Goal: Task Accomplishment & Management: Manage account settings

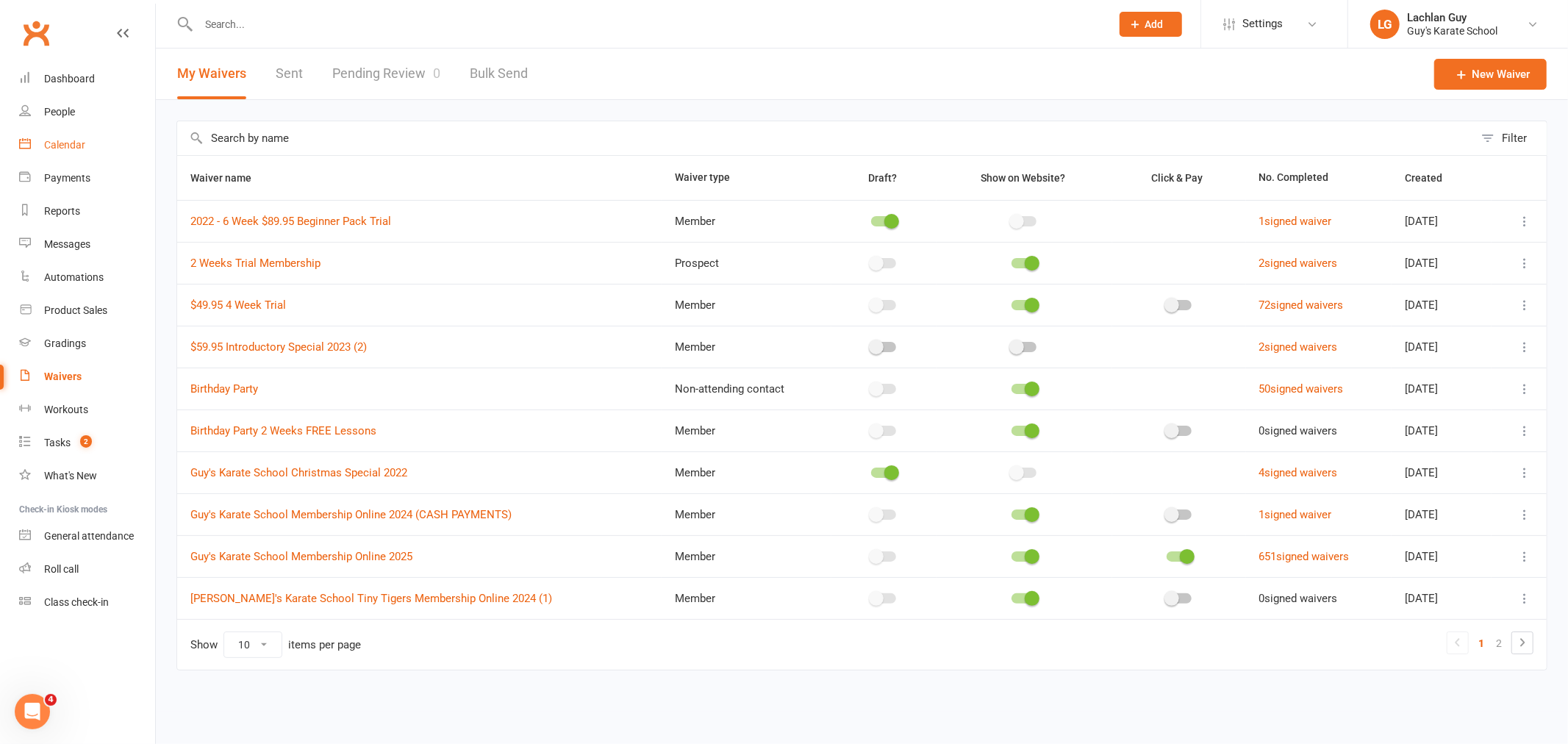
click at [68, 157] on link "Calendar" at bounding box center [87, 145] width 136 height 33
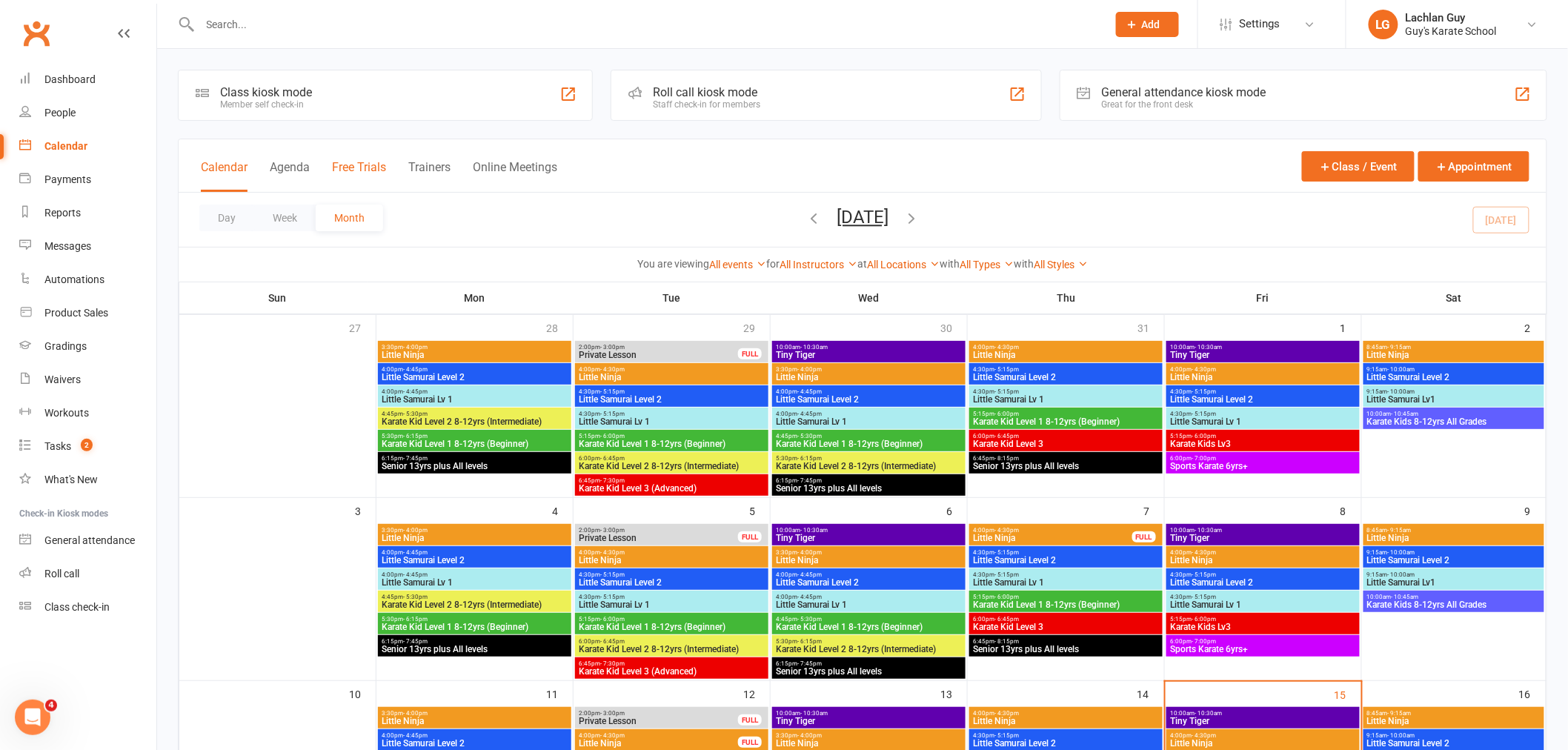
click at [357, 174] on button "Free Trials" at bounding box center [359, 176] width 54 height 32
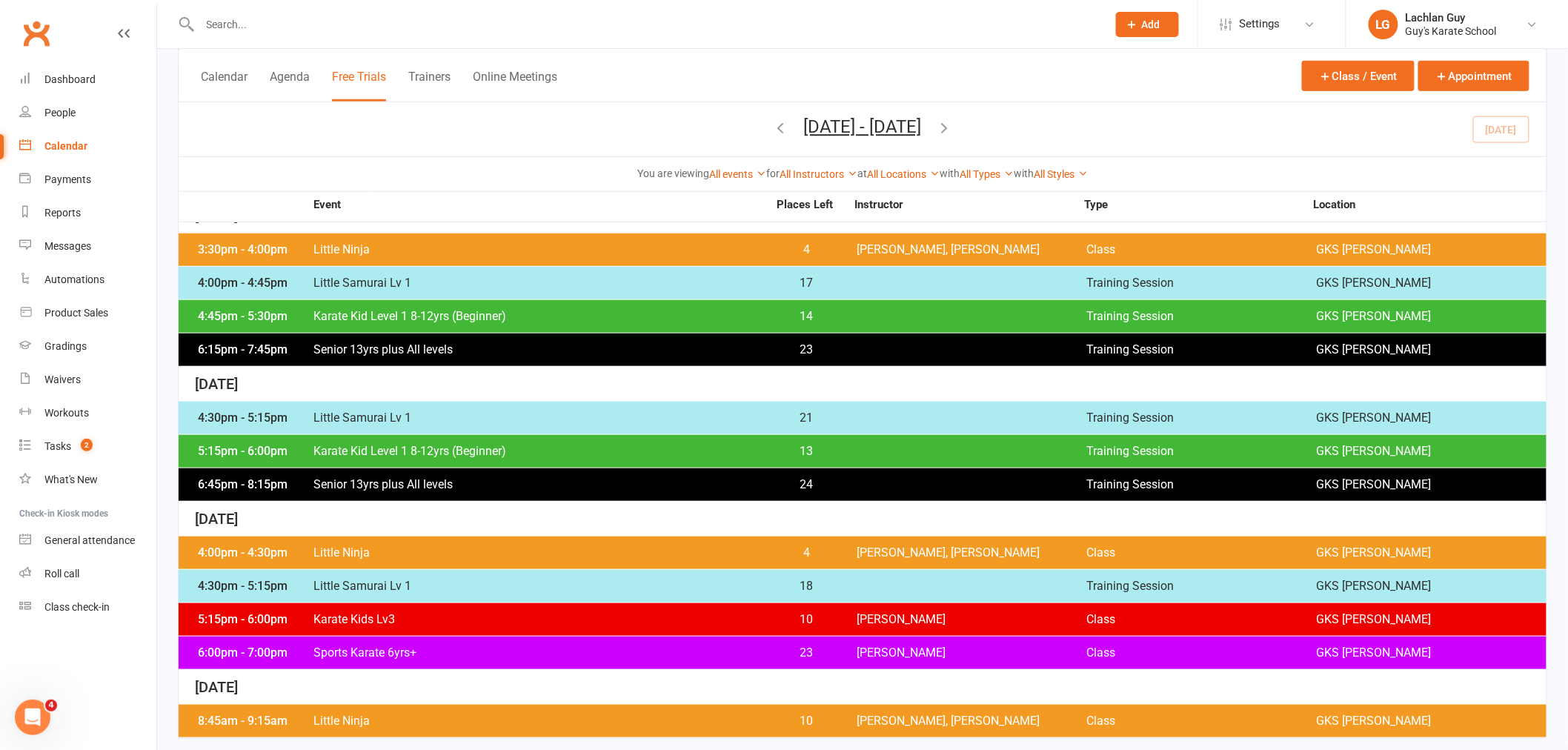
scroll to position [395, 0]
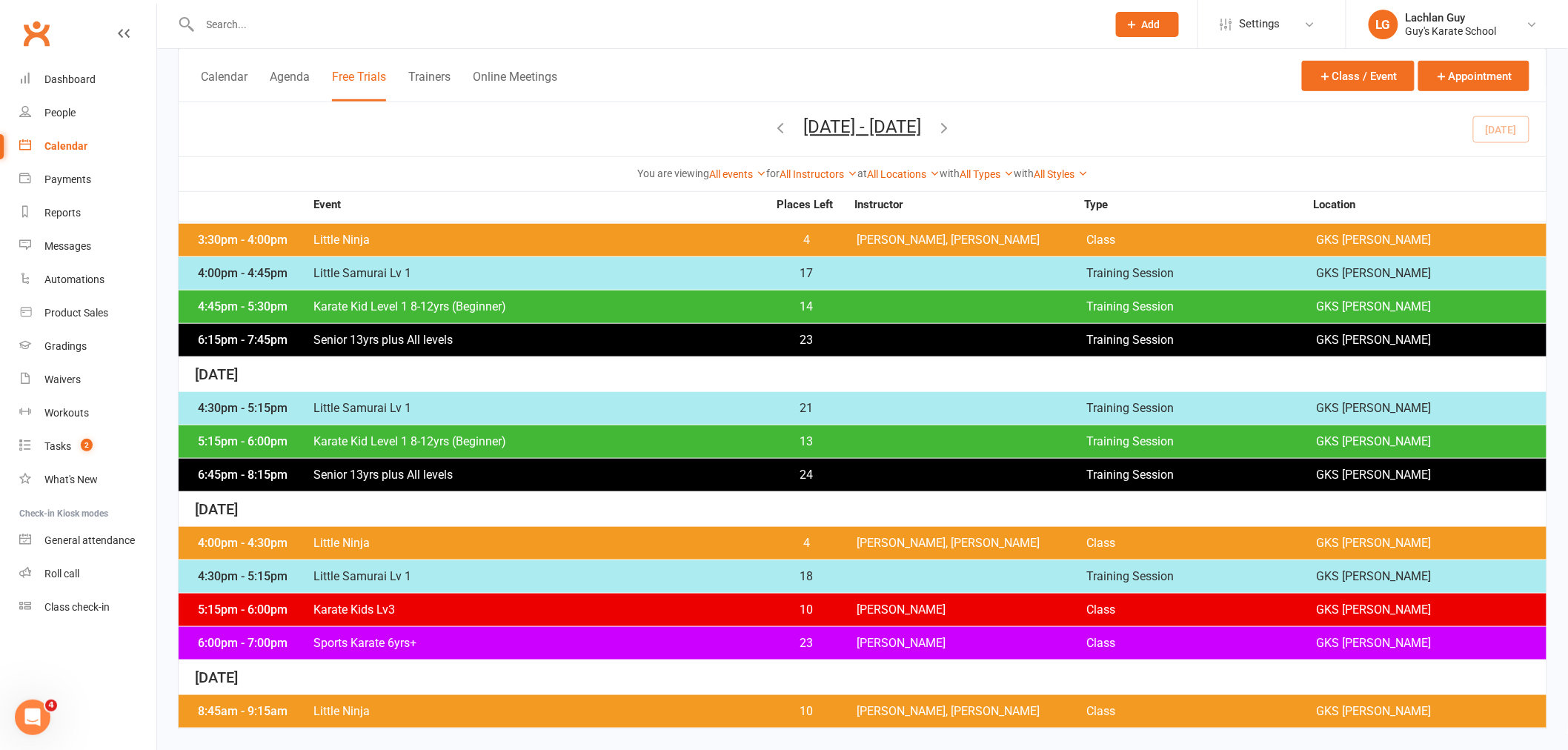
click at [953, 122] on icon "button" at bounding box center [944, 127] width 17 height 17
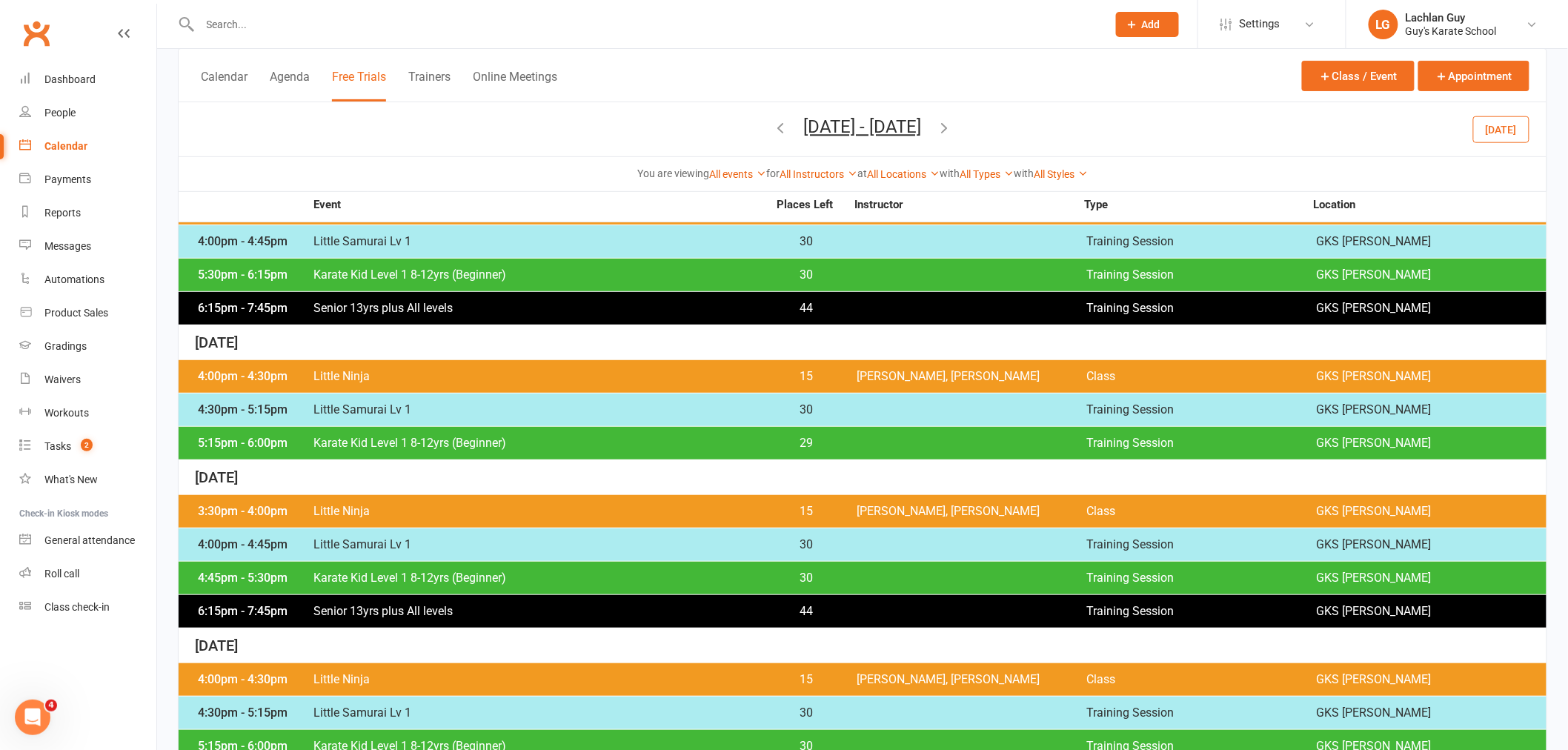
scroll to position [149, 0]
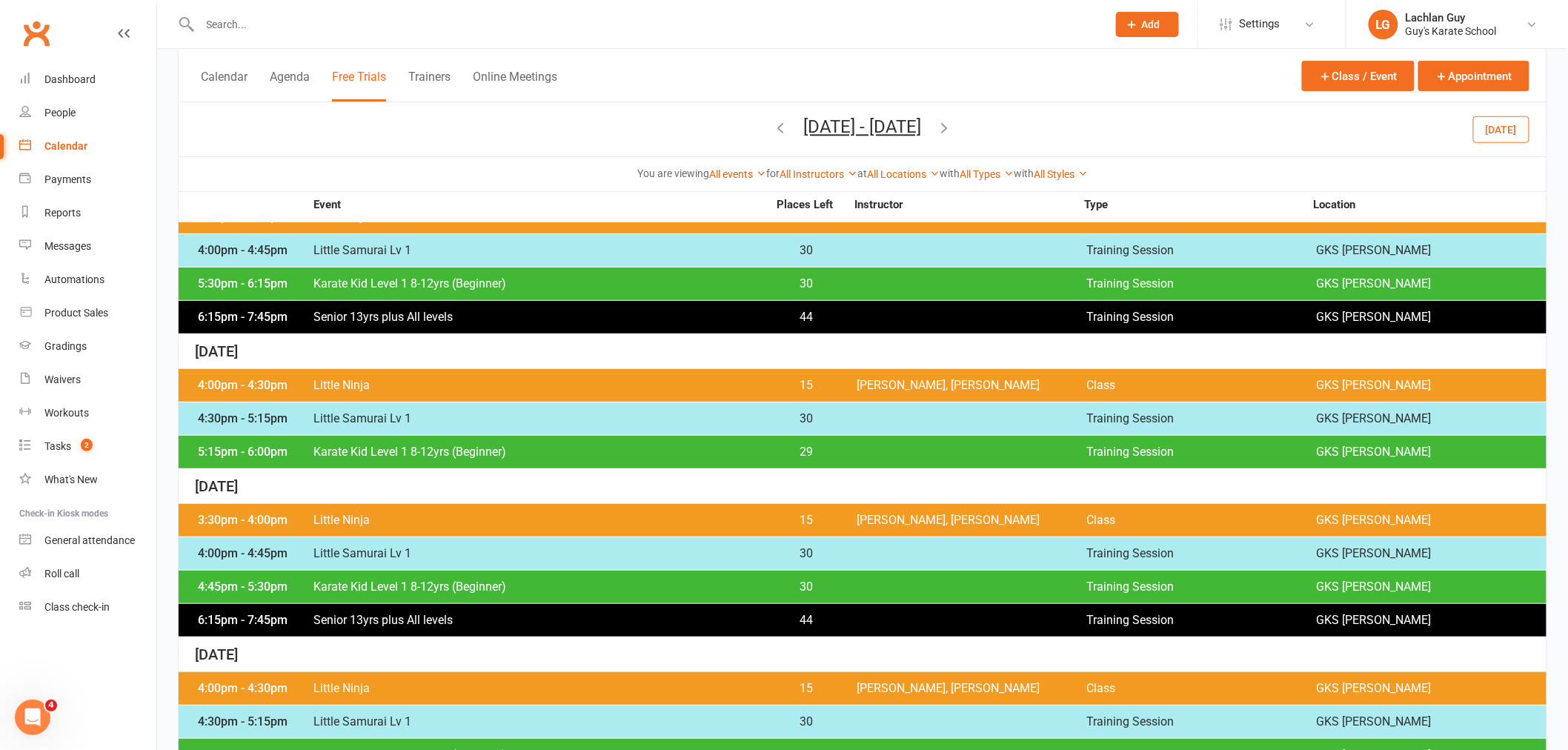
click at [396, 384] on span "Little Ninja" at bounding box center [540, 385] width 455 height 12
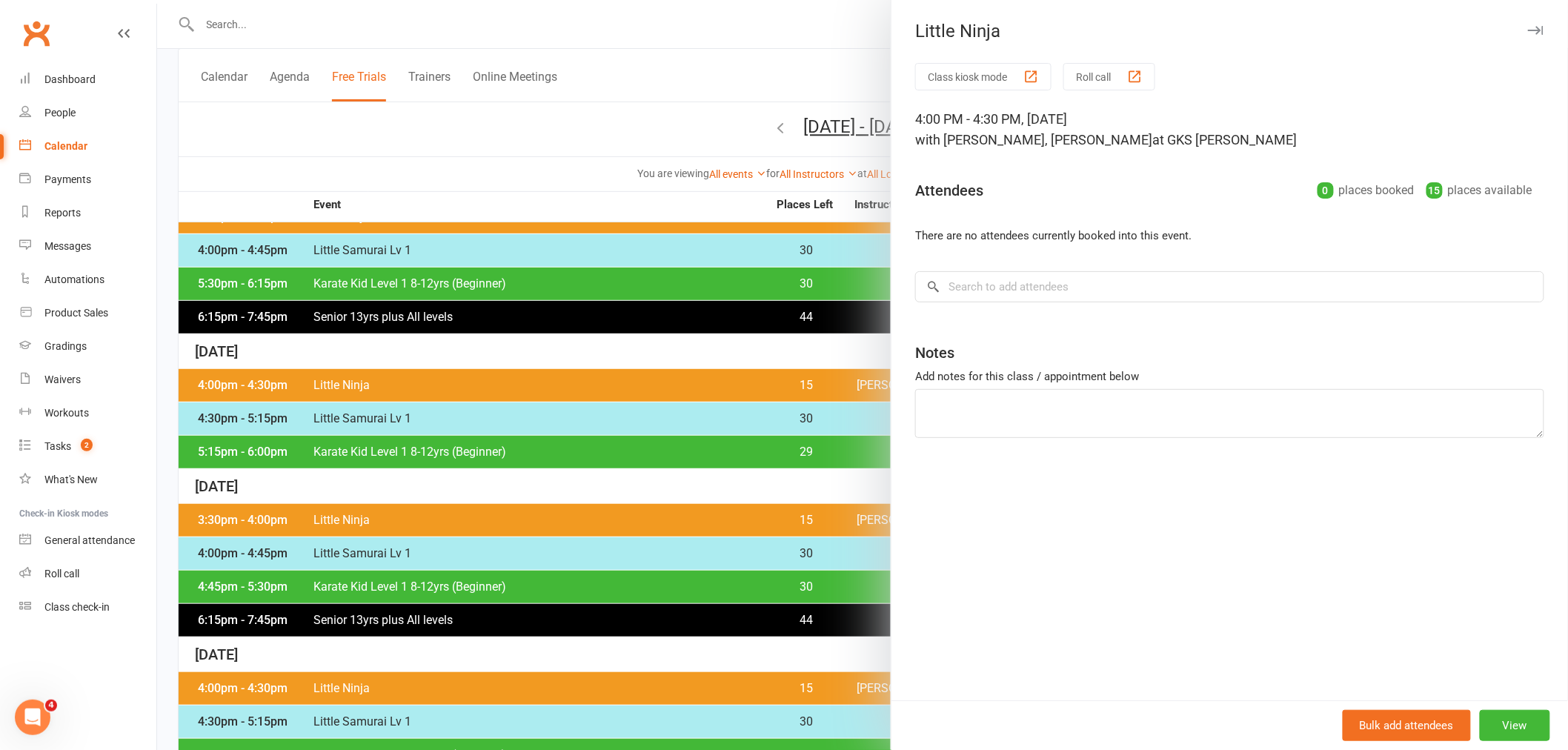
click at [436, 127] on div at bounding box center [863, 375] width 1411 height 750
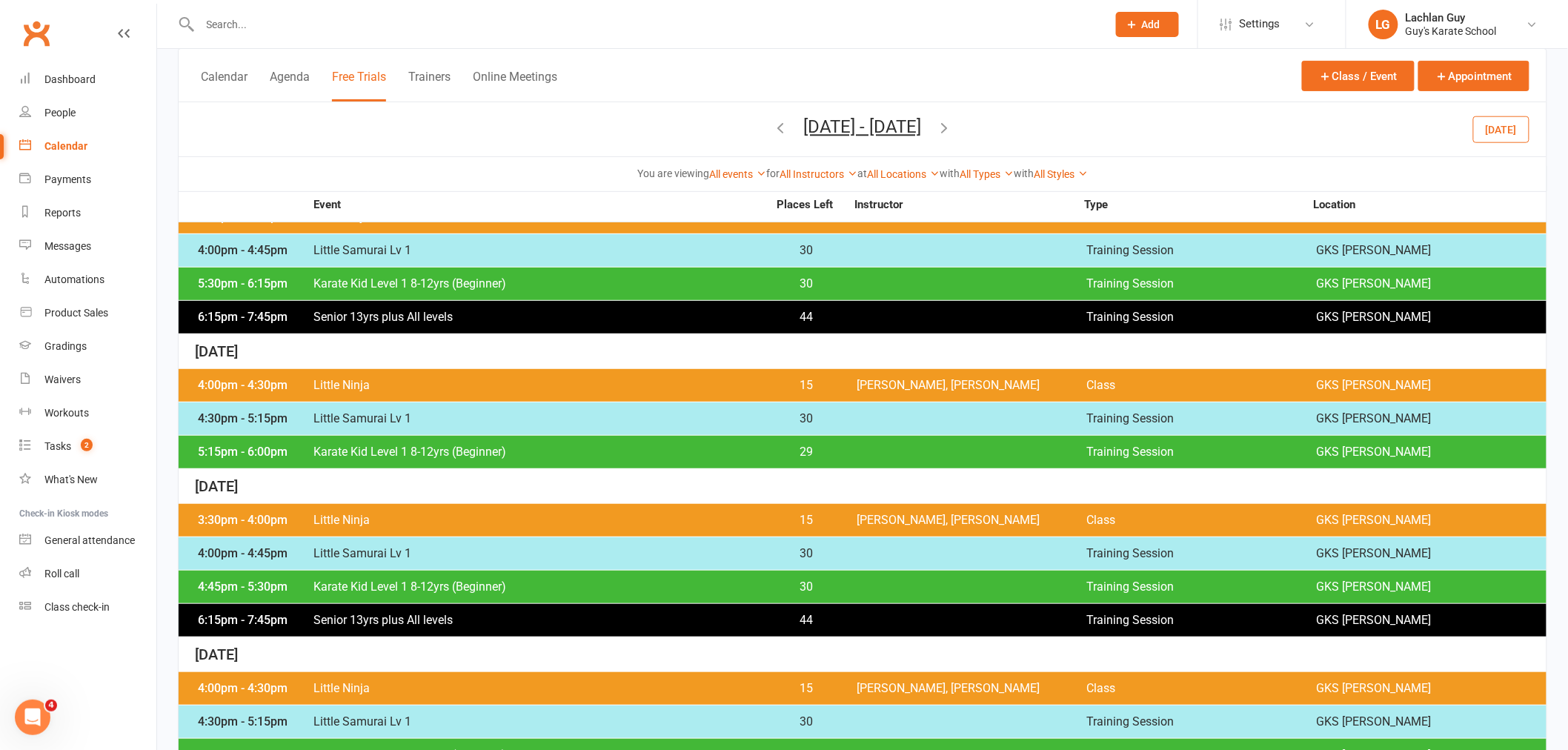
click at [329, 26] on input "text" at bounding box center [646, 24] width 901 height 20
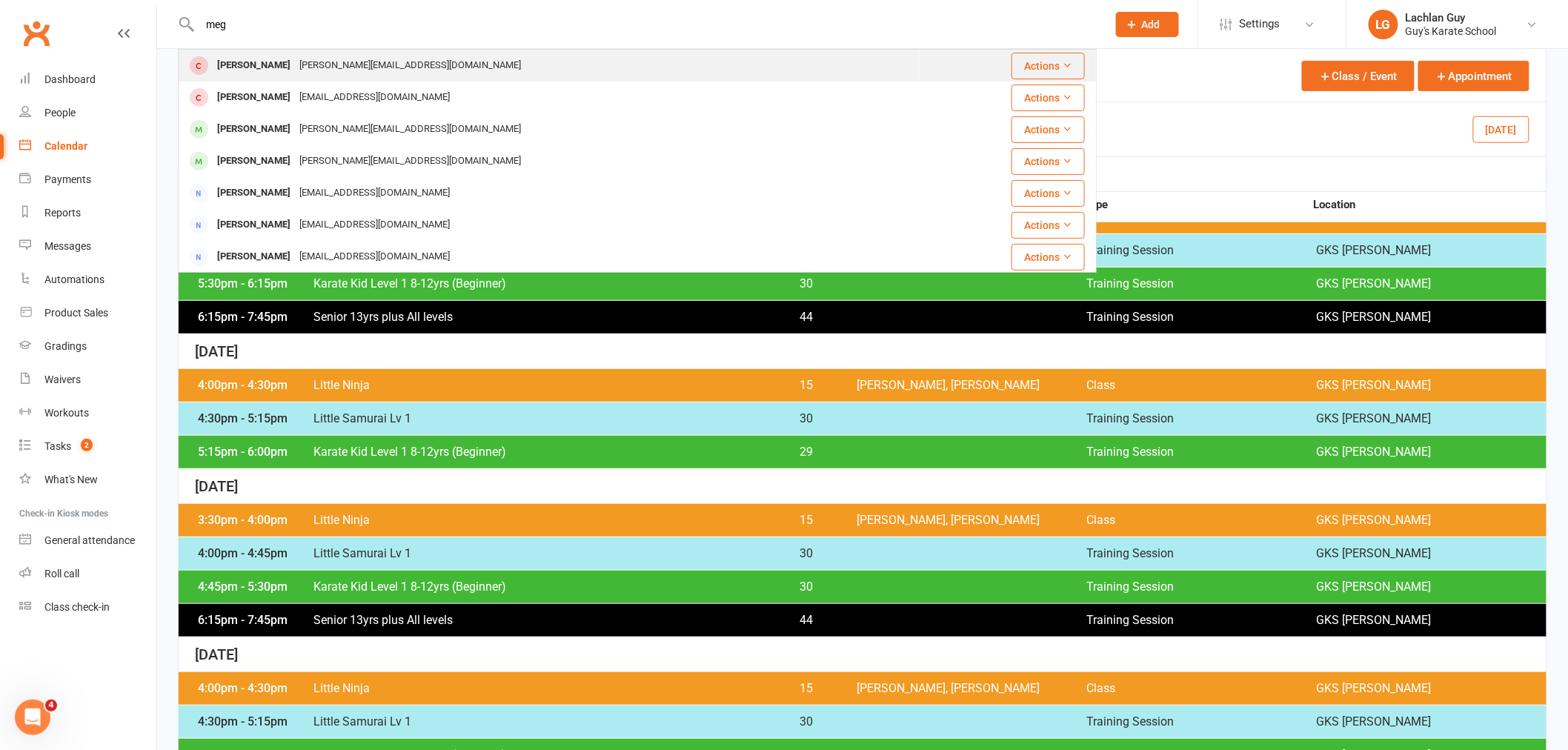
type input "meg"
click at [441, 67] on div "[PERSON_NAME] [PERSON_NAME][EMAIL_ADDRESS][DOMAIN_NAME]" at bounding box center [549, 65] width 740 height 31
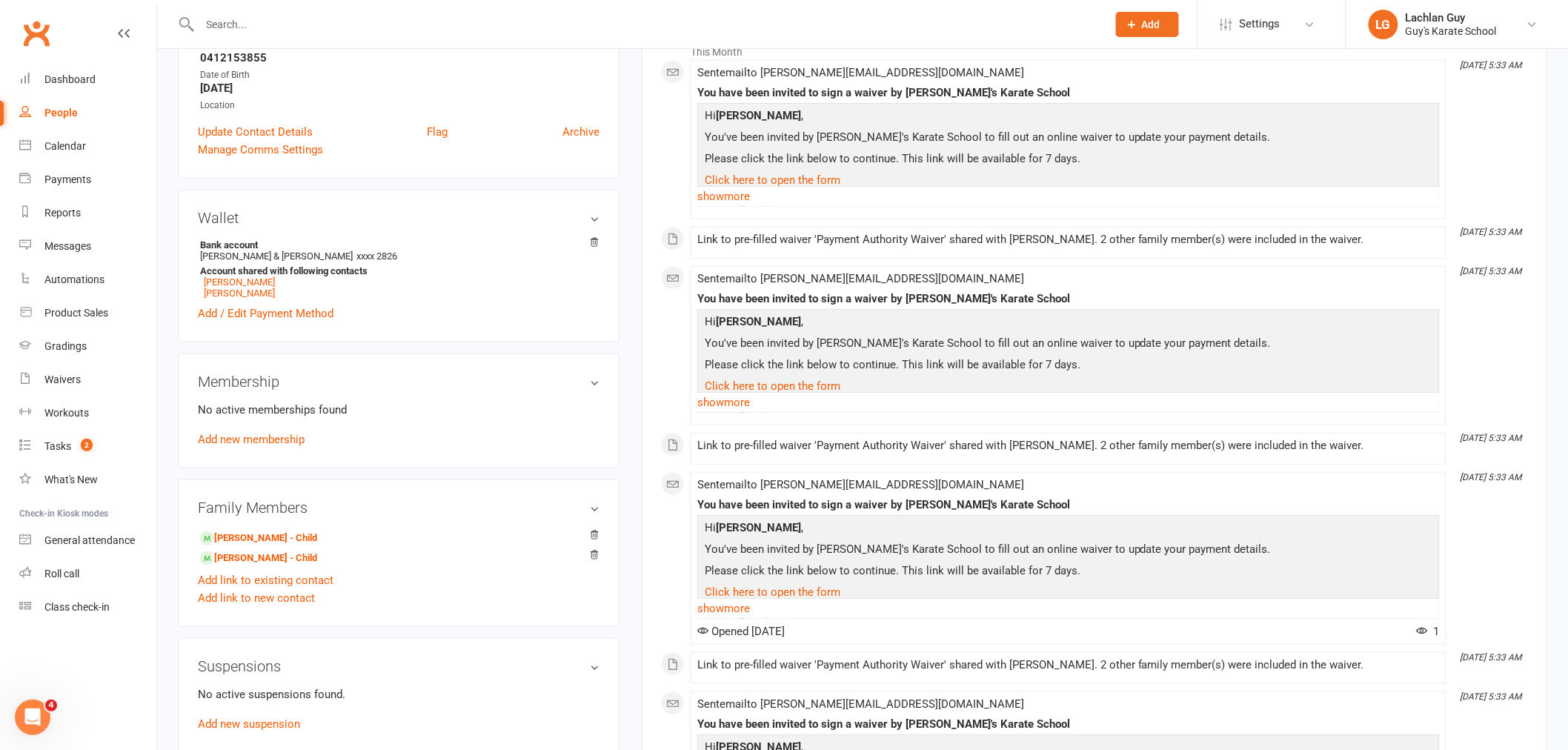
scroll to position [575, 0]
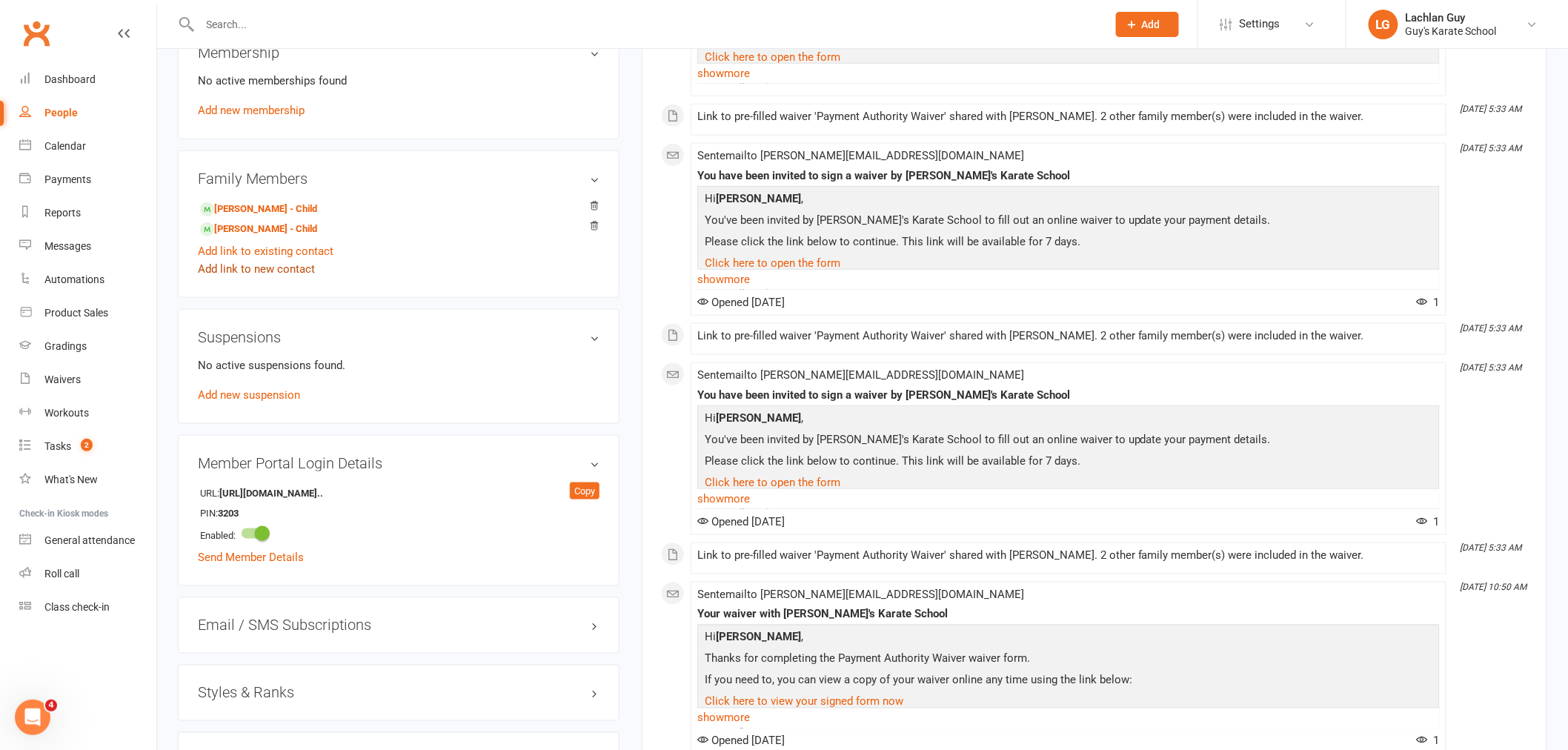
click at [279, 270] on link "Add link to new contact" at bounding box center [256, 269] width 117 height 18
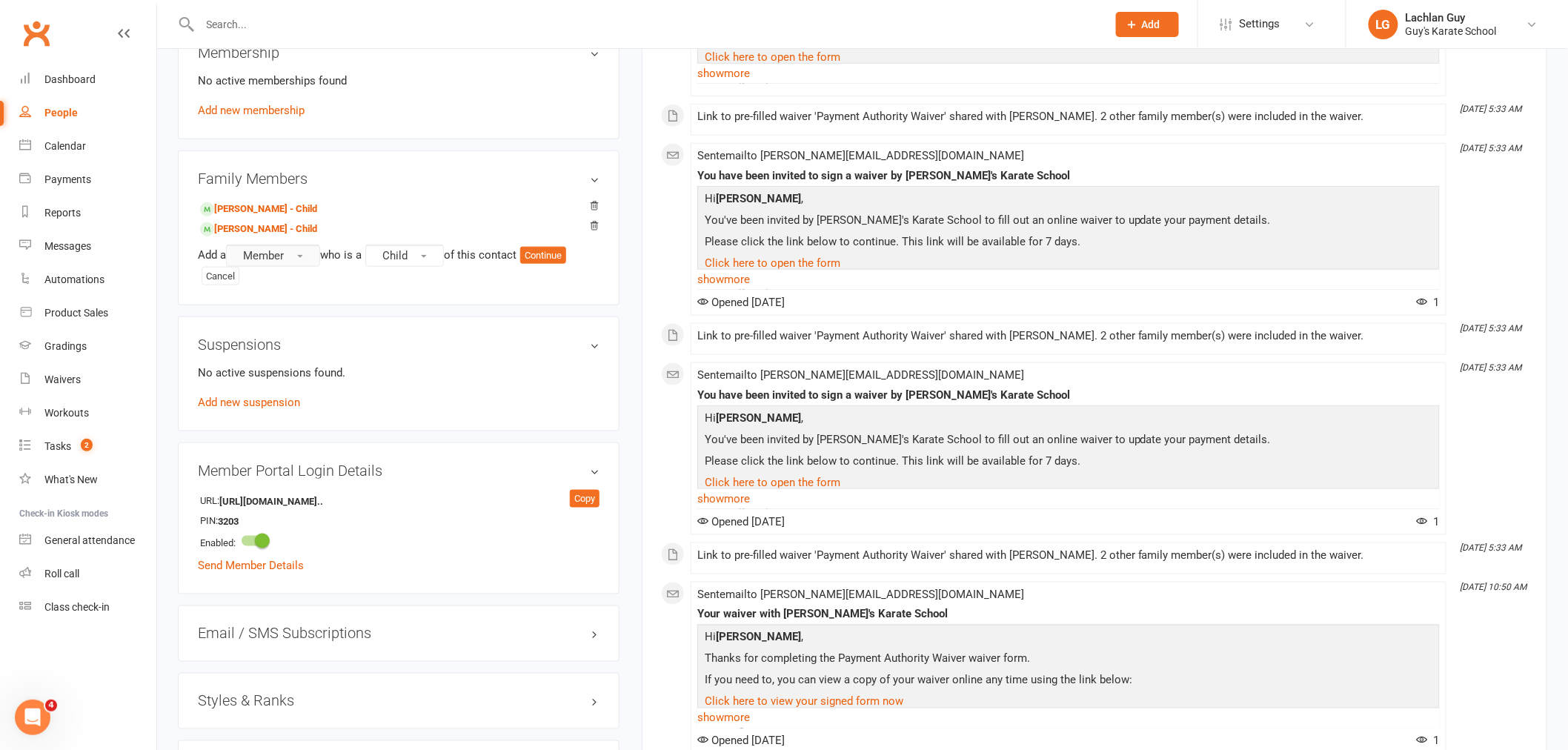
click at [282, 263] on span "Member" at bounding box center [263, 256] width 41 height 13
click at [314, 324] on link "Prospect" at bounding box center [300, 317] width 147 height 30
click at [556, 257] on button "Continue" at bounding box center [547, 256] width 46 height 18
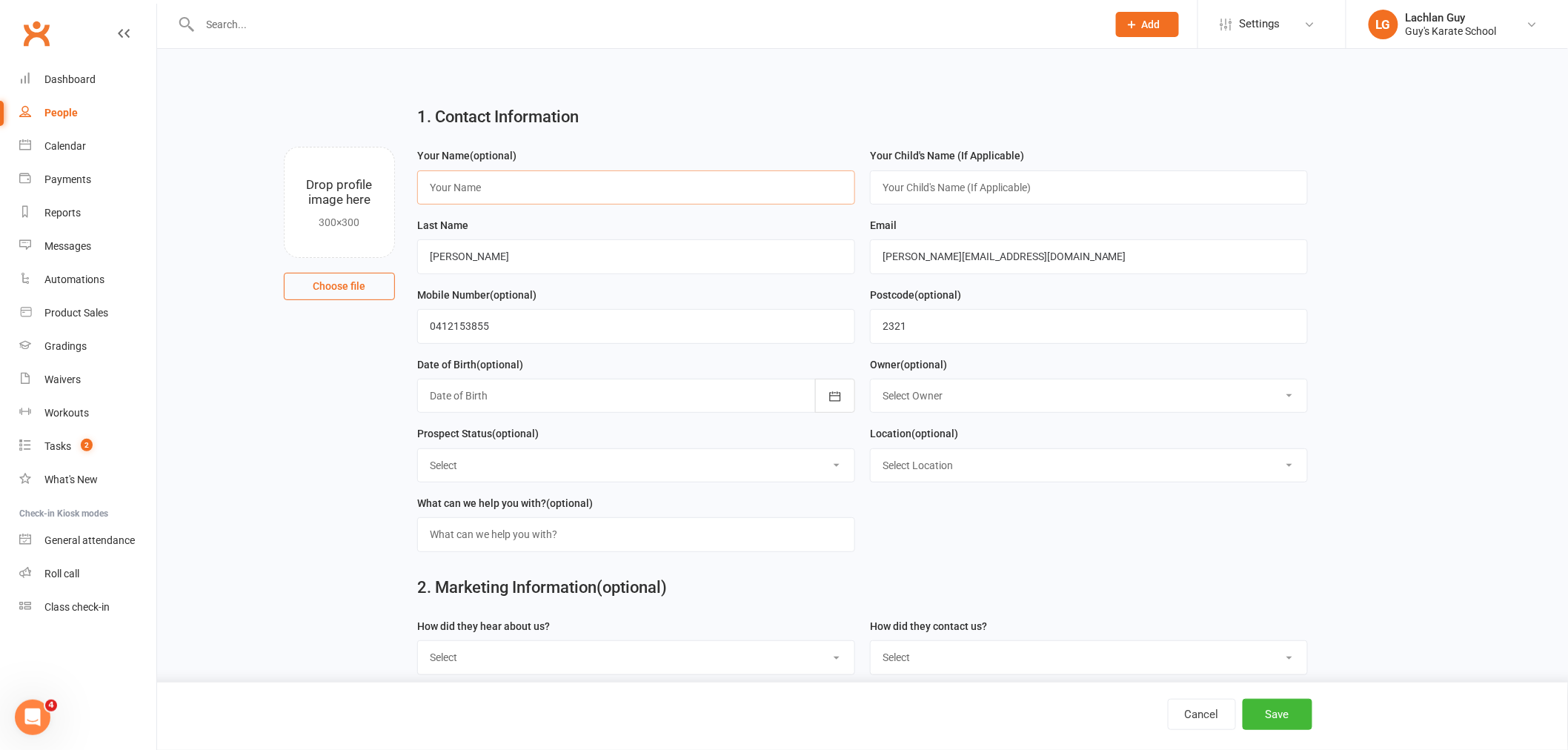
click at [724, 184] on input "text" at bounding box center [636, 187] width 438 height 34
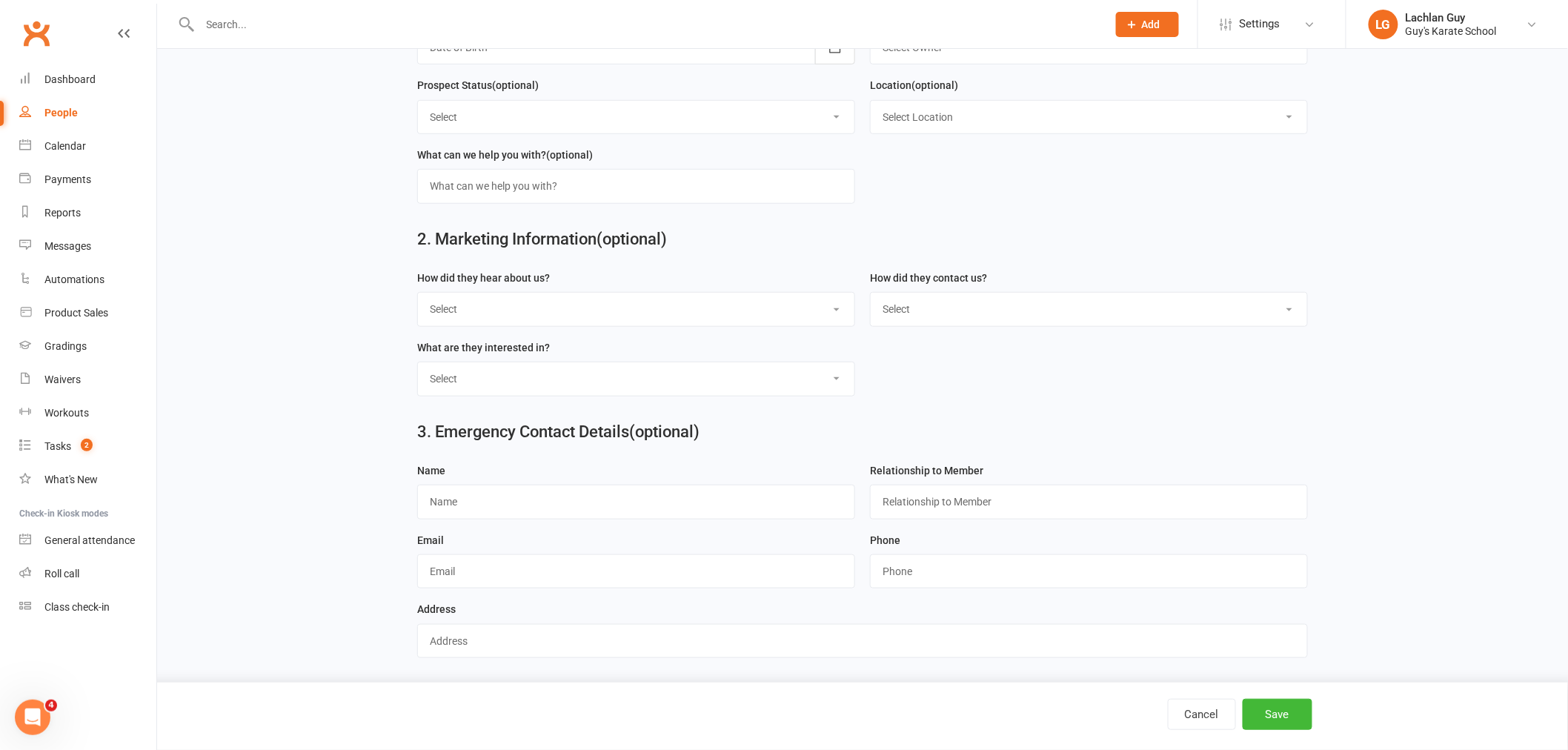
scroll to position [352, 0]
type input "Olive"
click at [712, 109] on select "Select ALERT DNS UNSIGNED COLD UNSUBSCRIBED Web Lead Birthday Party Website Con…" at bounding box center [636, 114] width 436 height 32
select select "ALERT"
click at [418, 98] on select "Select ALERT DNS UNSIGNED COLD UNSUBSCRIBED Web Lead Birthday Party Website Con…" at bounding box center [636, 114] width 436 height 32
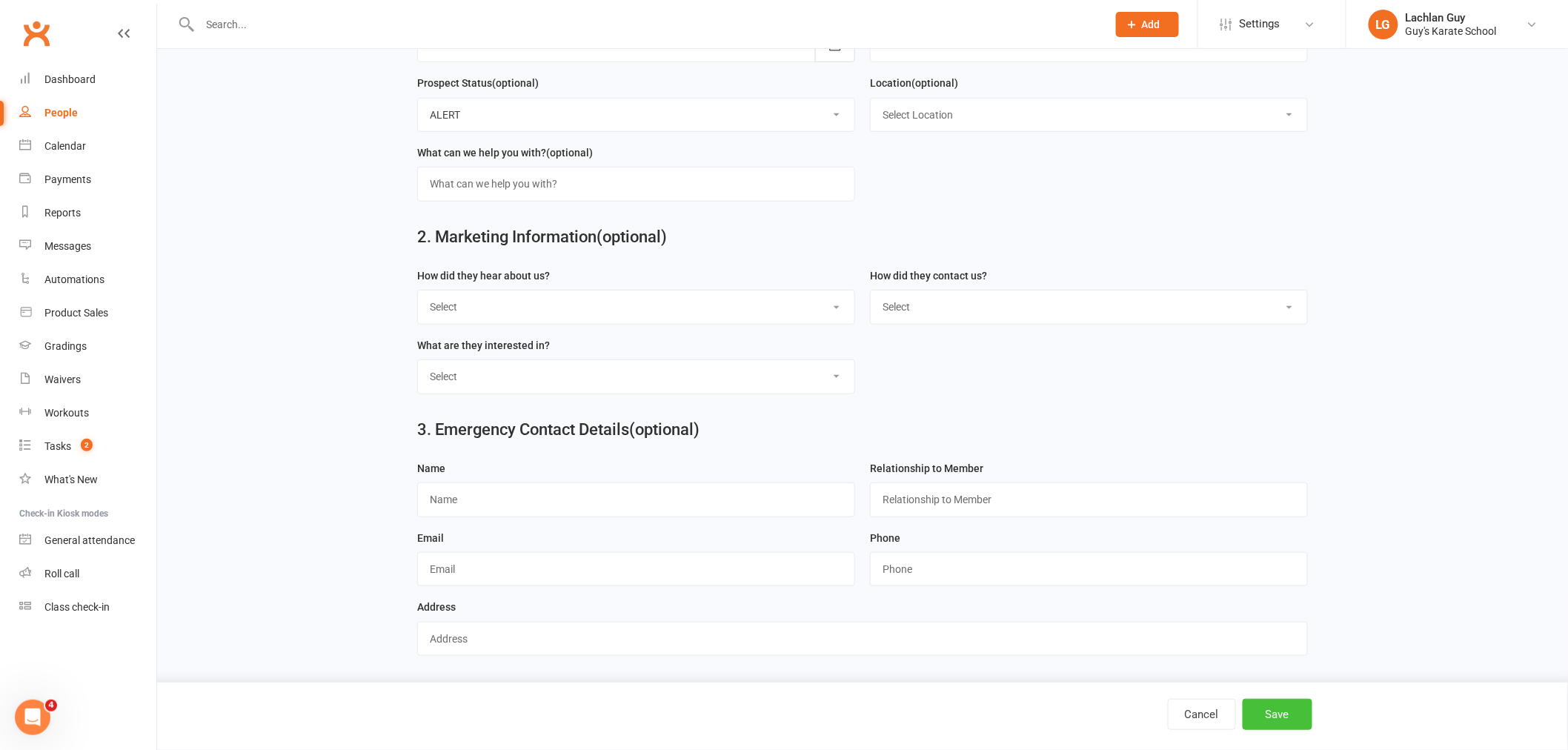
click at [1307, 719] on button "Save" at bounding box center [1277, 715] width 70 height 31
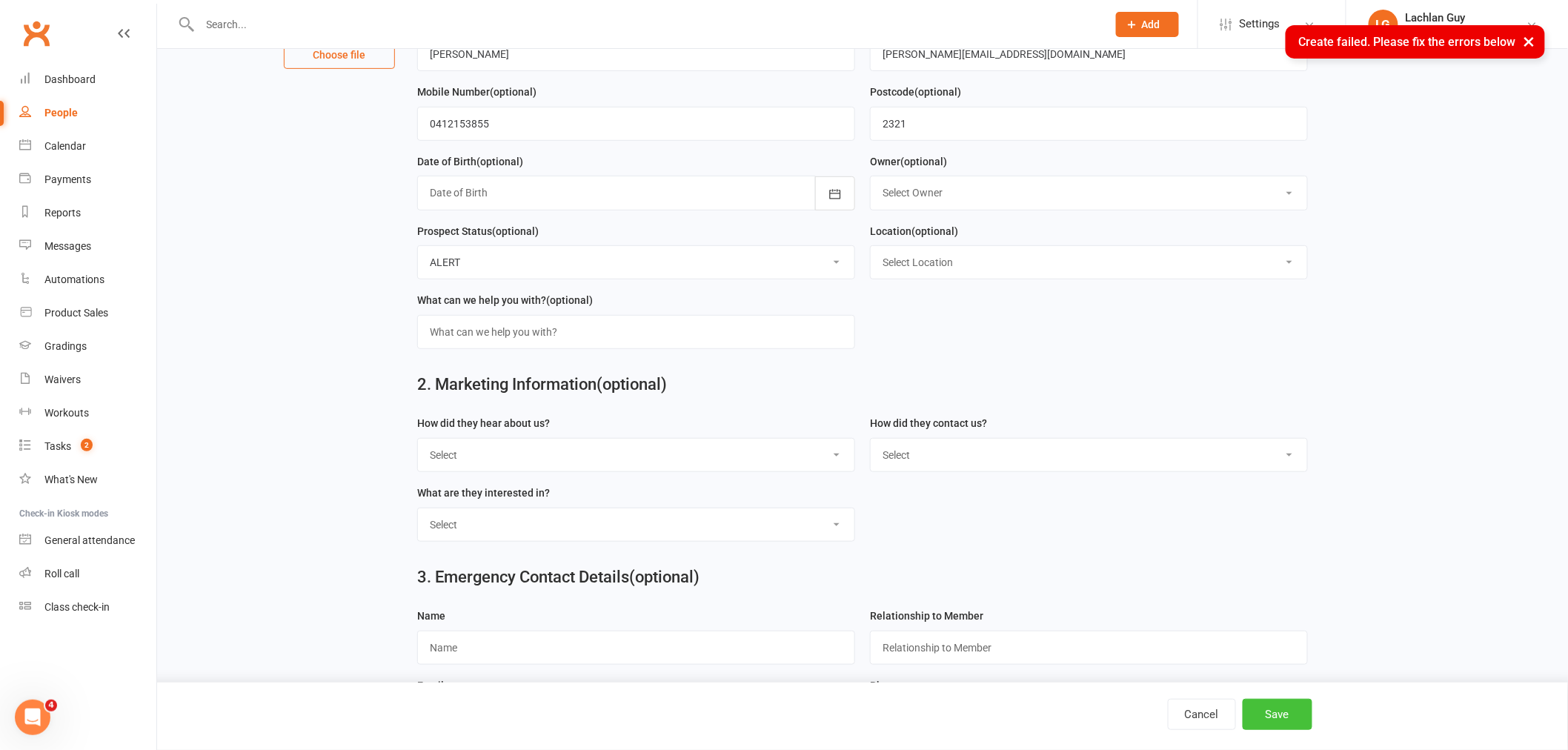
scroll to position [0, 0]
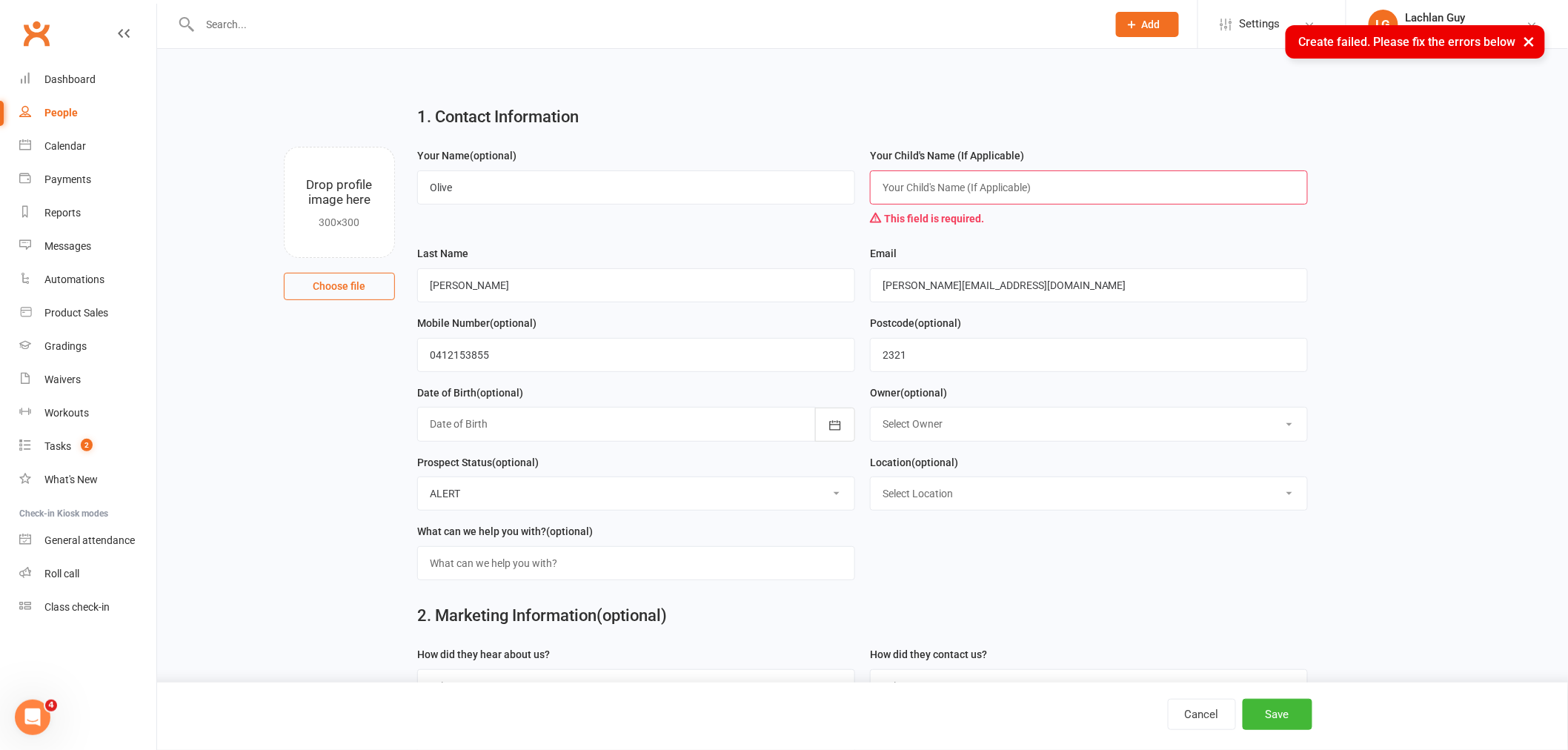
click at [1016, 187] on input "text" at bounding box center [1088, 187] width 438 height 34
drag, startPoint x: 768, startPoint y: 186, endPoint x: 359, endPoint y: 186, distance: 409.0
click at [359, 147] on div "Drop profile image here 300×300 Choose file Your Name (optional) Olive Your Chi…" at bounding box center [863, 147] width 1370 height 0
type input "[PERSON_NAME]"
type input "Olive"
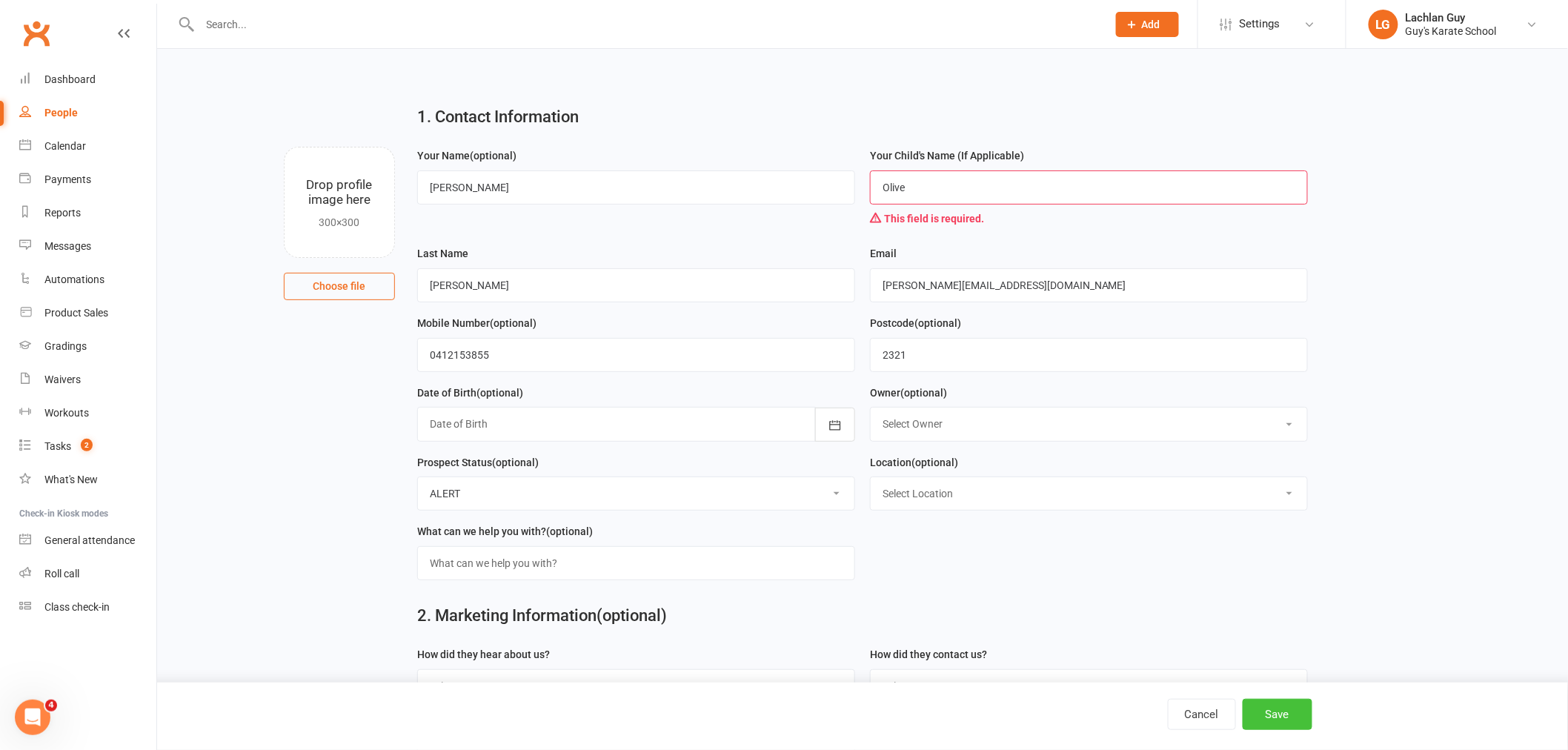
click at [1283, 715] on button "Save" at bounding box center [1277, 715] width 70 height 31
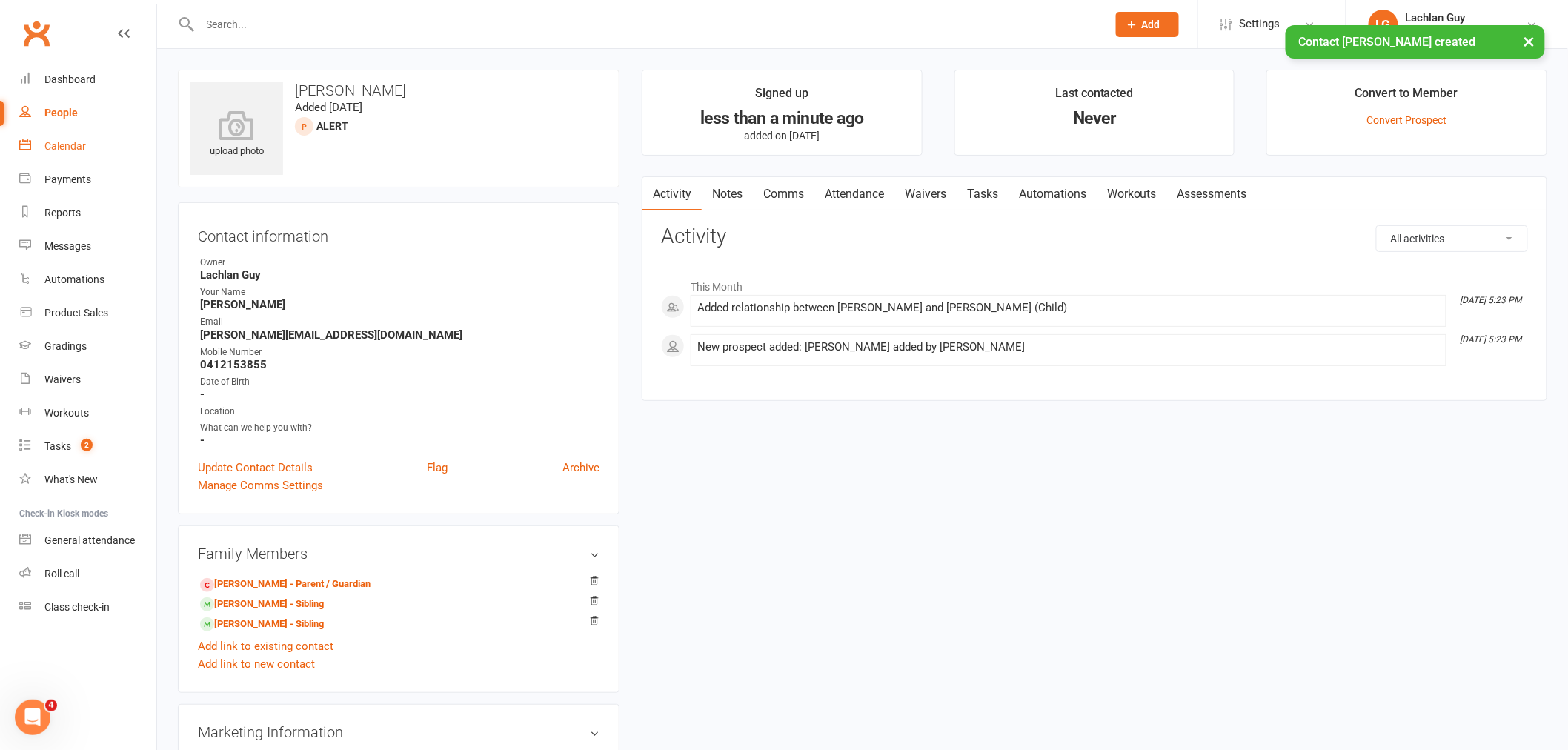
click at [57, 134] on link "Calendar" at bounding box center [88, 146] width 137 height 33
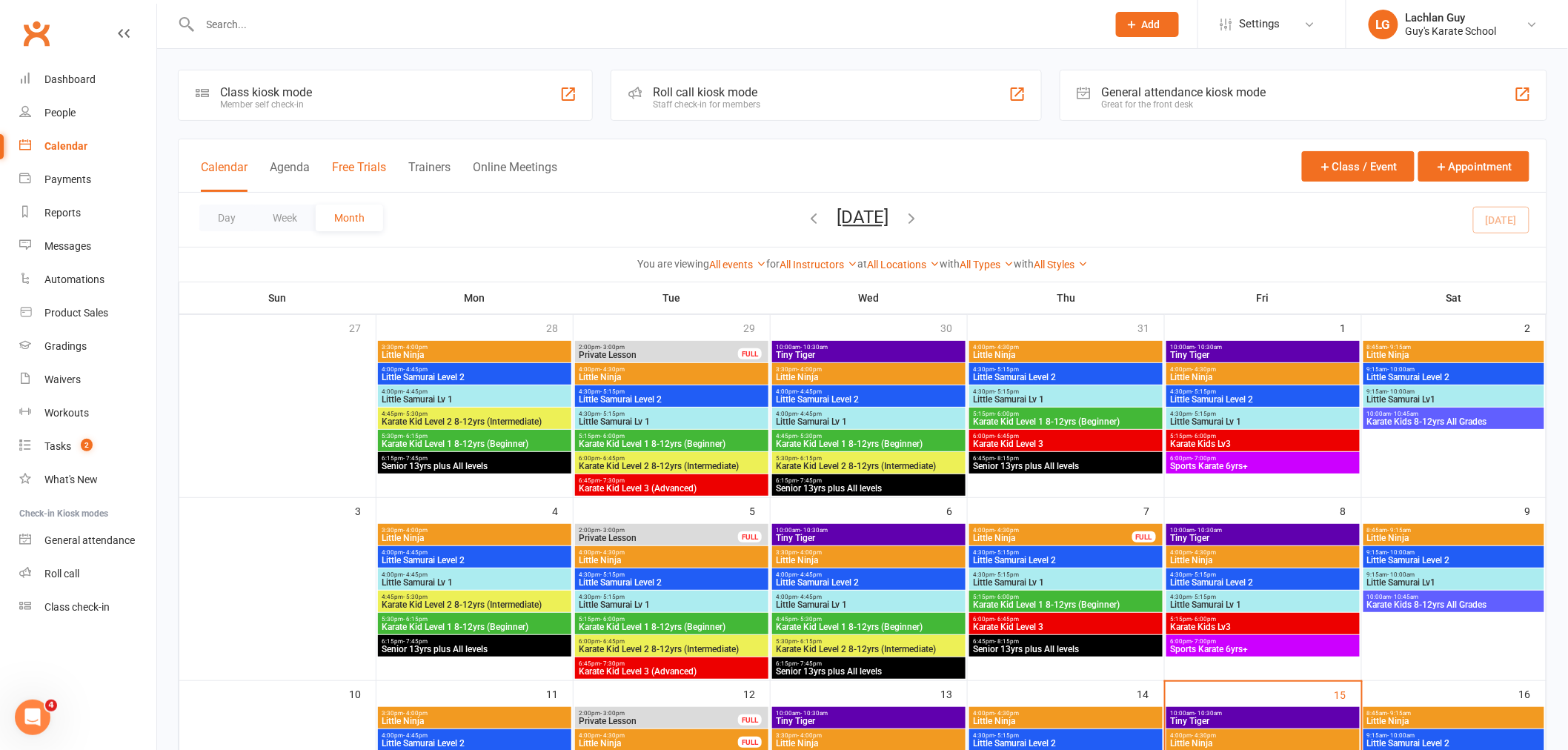
click at [339, 160] on button "Free Trials" at bounding box center [359, 176] width 54 height 32
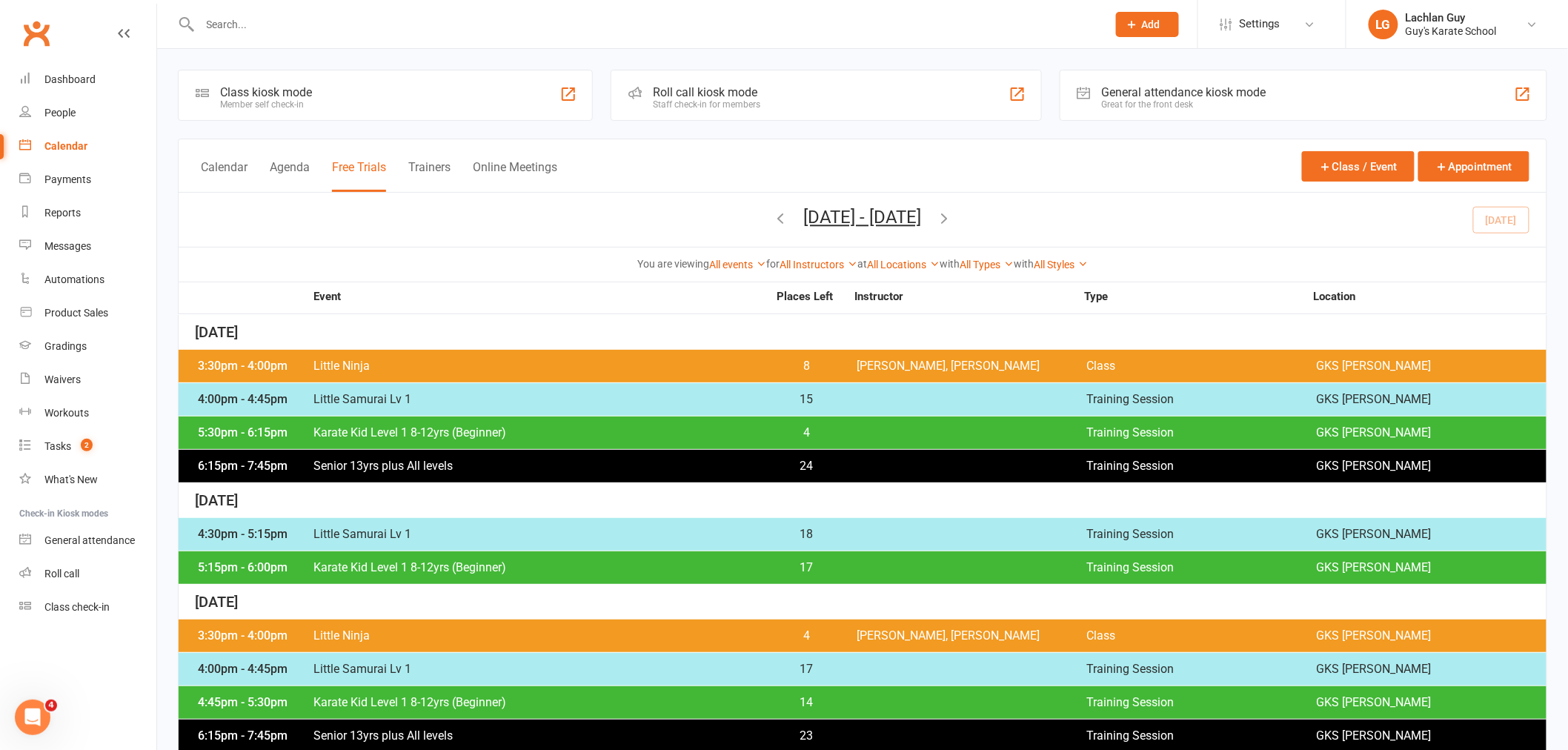
click at [996, 205] on div "[DATE] - [DATE] [DATE] Sun Mon Tue Wed Thu Fri Sat 27 28 29 30 31 01 02 03 04 0…" at bounding box center [863, 219] width 1368 height 54
click at [953, 211] on icon "button" at bounding box center [944, 218] width 17 height 17
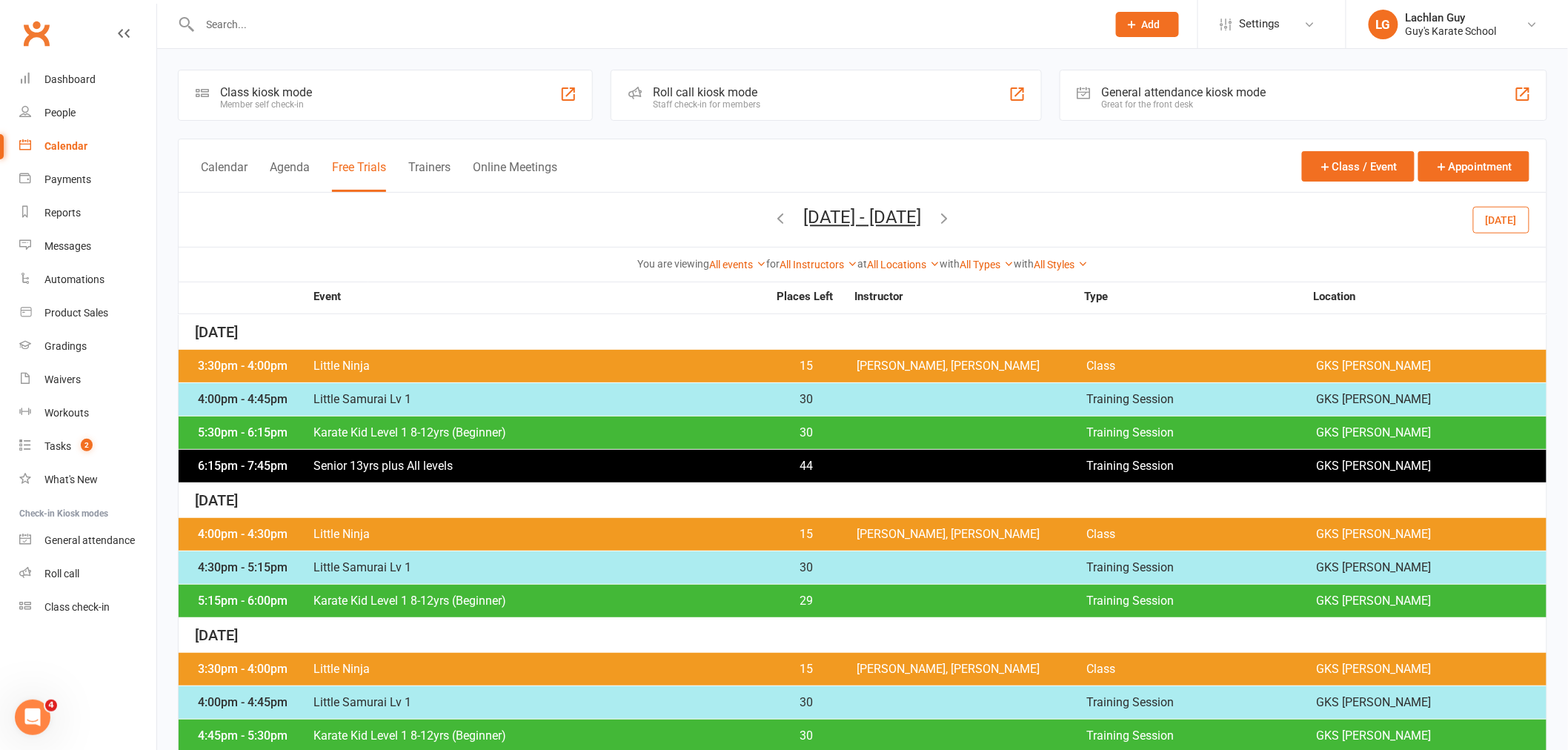
click at [385, 538] on span "Little Ninja" at bounding box center [540, 534] width 455 height 12
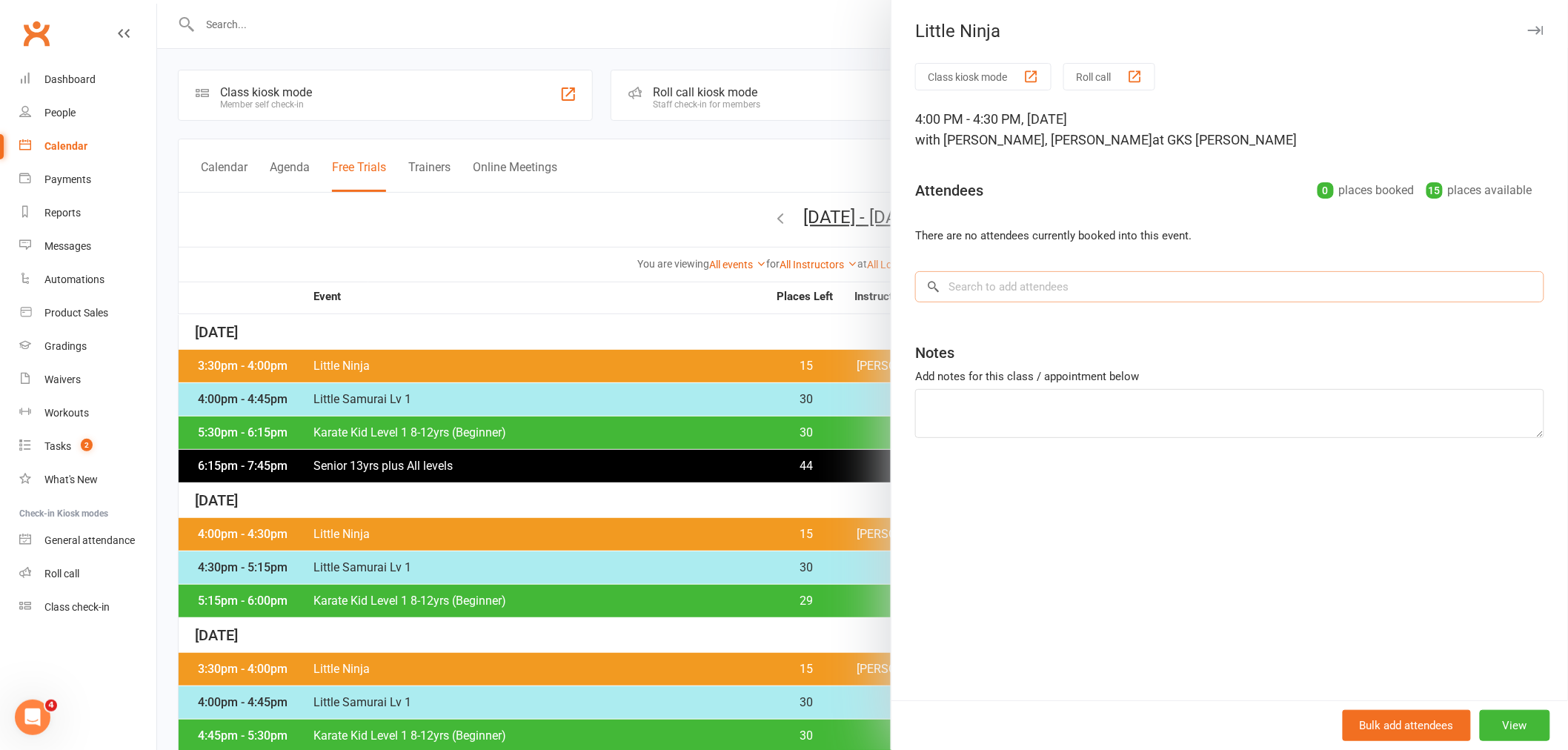
click at [1119, 292] on input "search" at bounding box center [1230, 287] width 629 height 31
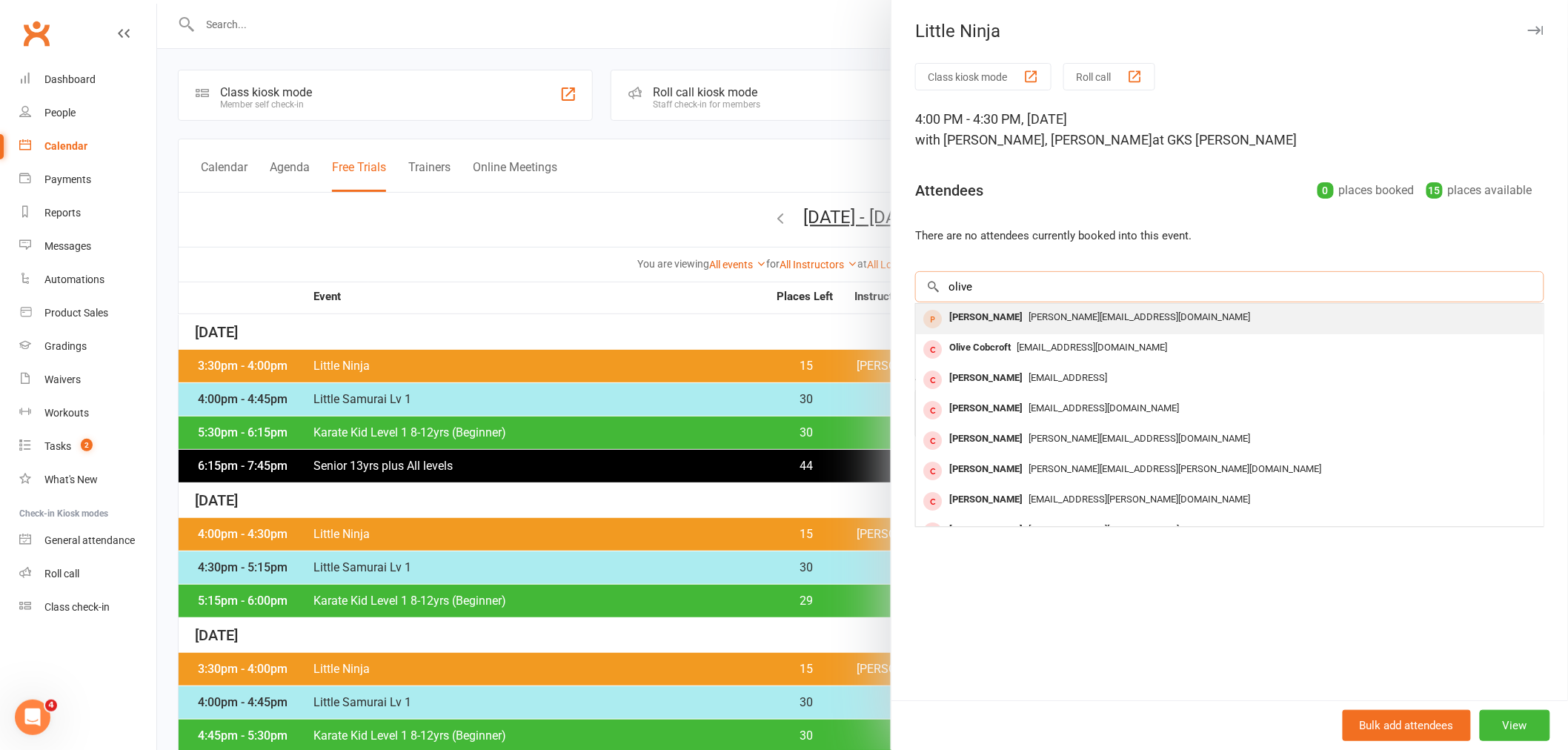
type input "olive"
click at [1124, 315] on div "[PERSON_NAME][EMAIL_ADDRESS][DOMAIN_NAME]" at bounding box center [1229, 317] width 616 height 21
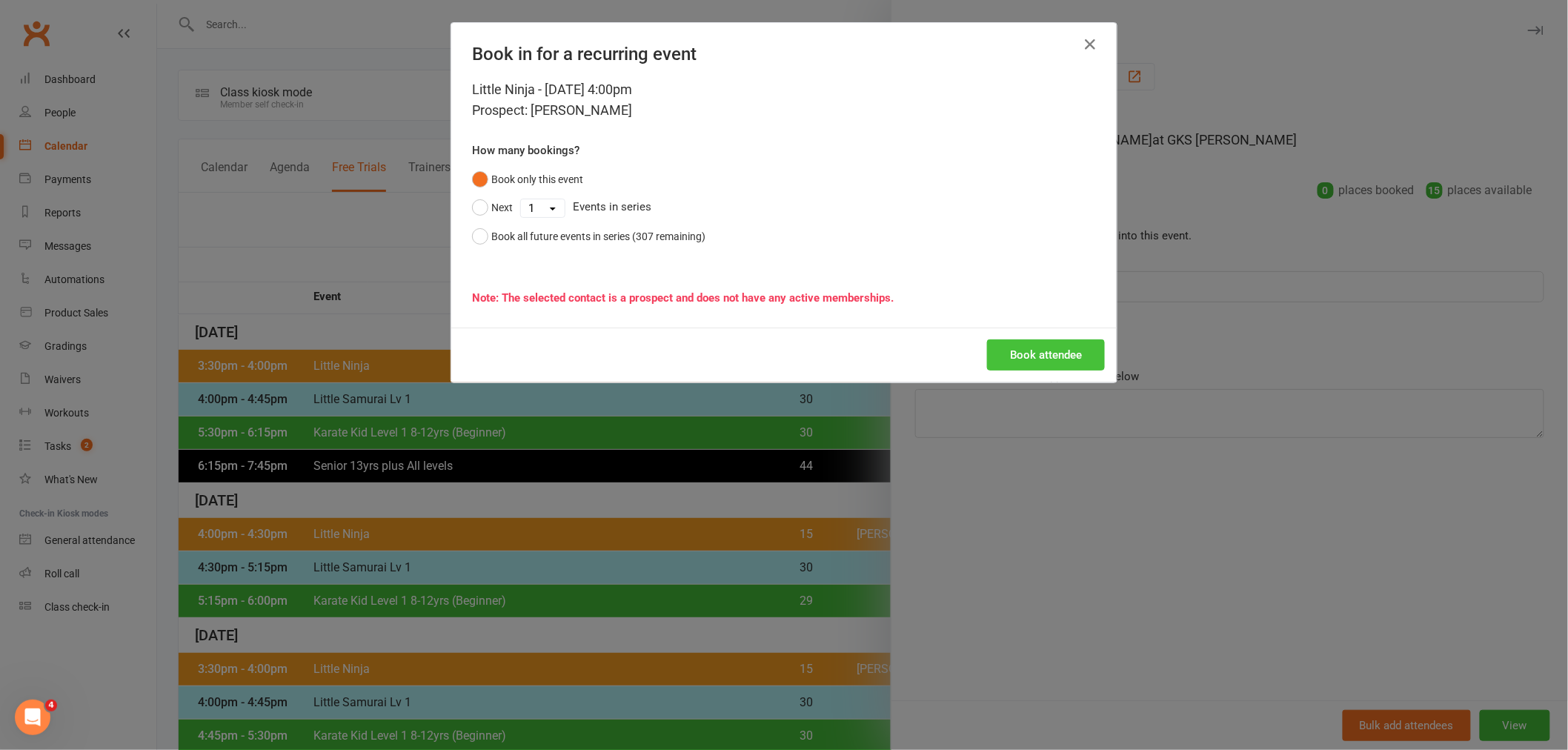
click at [1061, 353] on button "Book attendee" at bounding box center [1046, 355] width 118 height 31
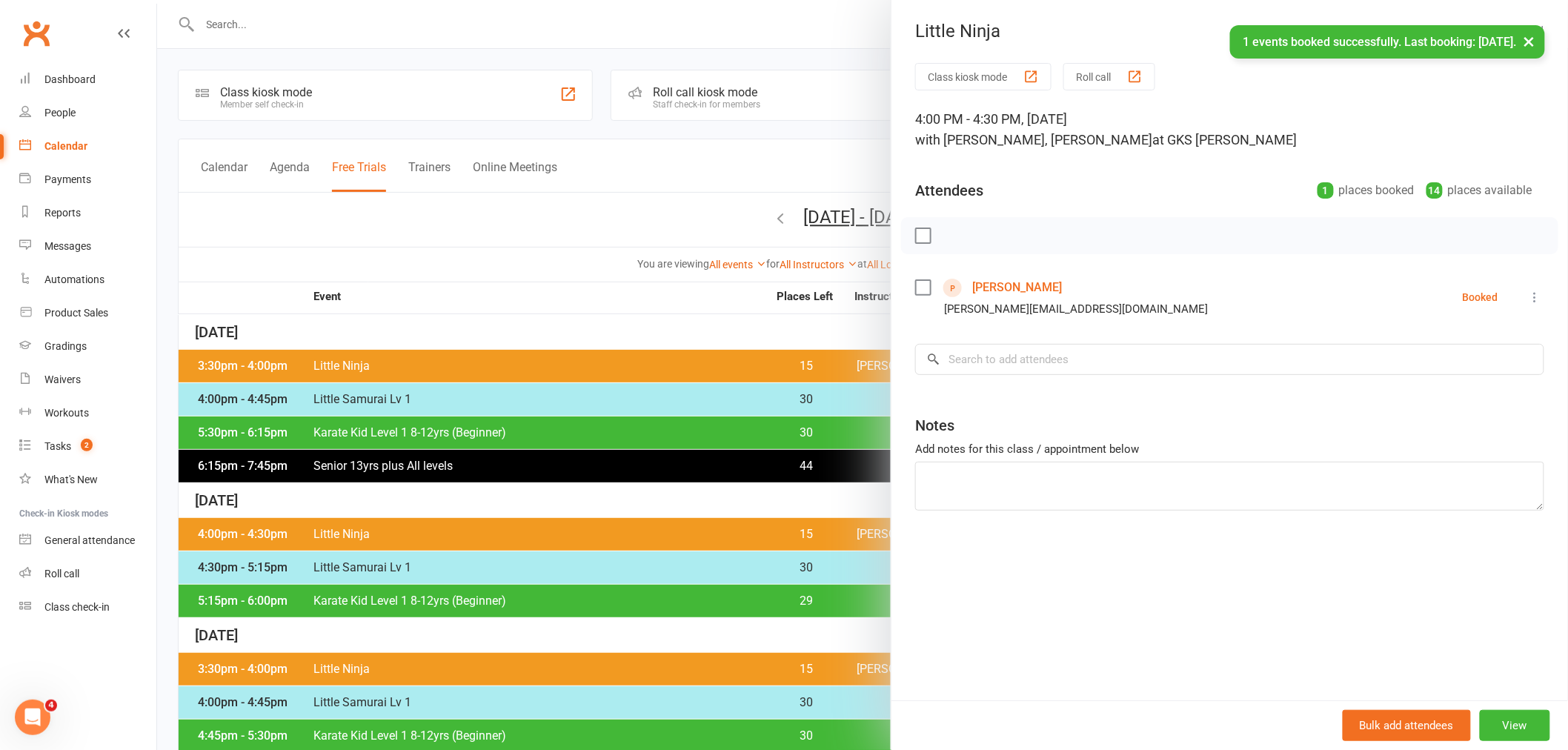
click at [1529, 42] on button "×" at bounding box center [1529, 41] width 27 height 32
click at [720, 61] on div at bounding box center [863, 375] width 1411 height 750
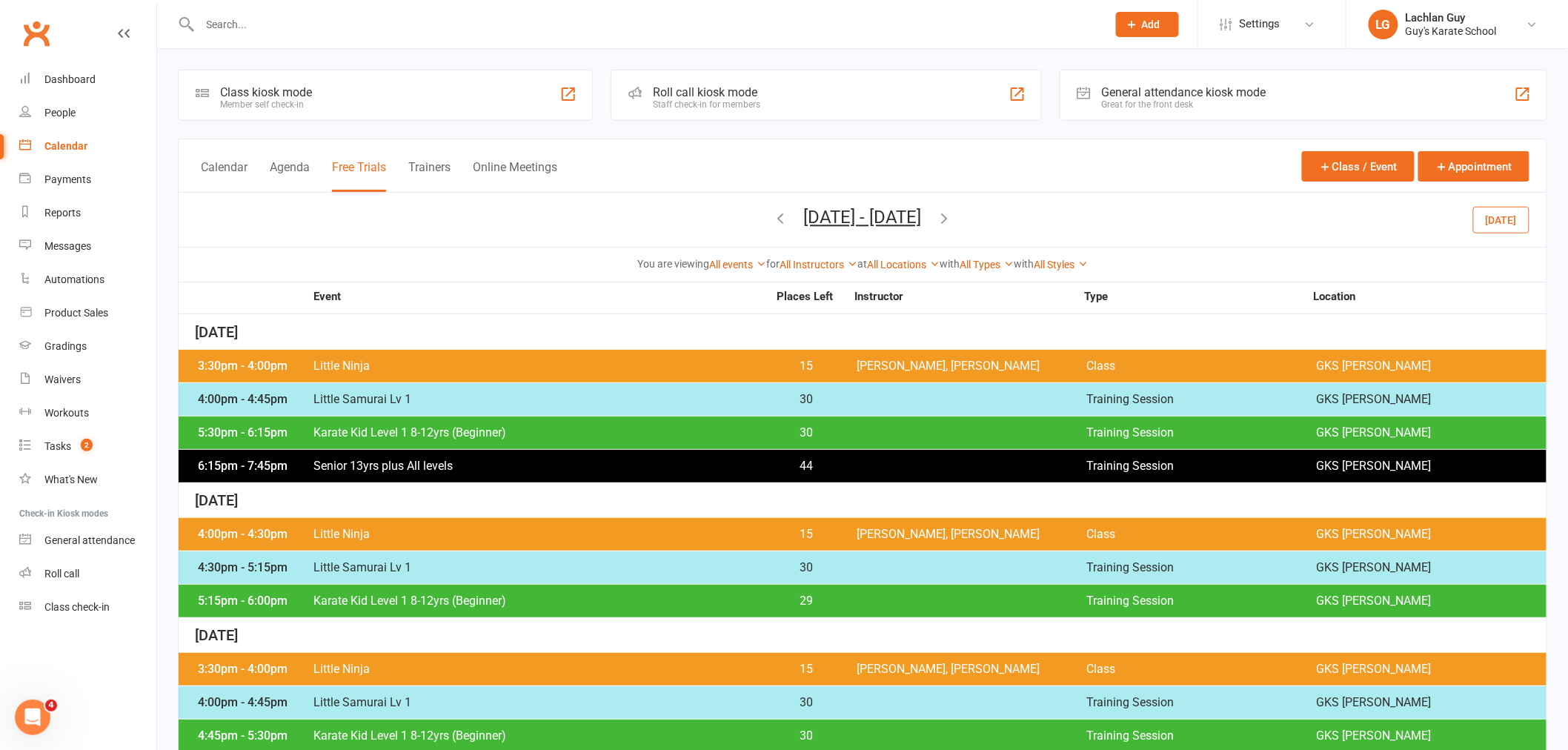
click at [455, 17] on input "text" at bounding box center [646, 24] width 901 height 20
type input "o"
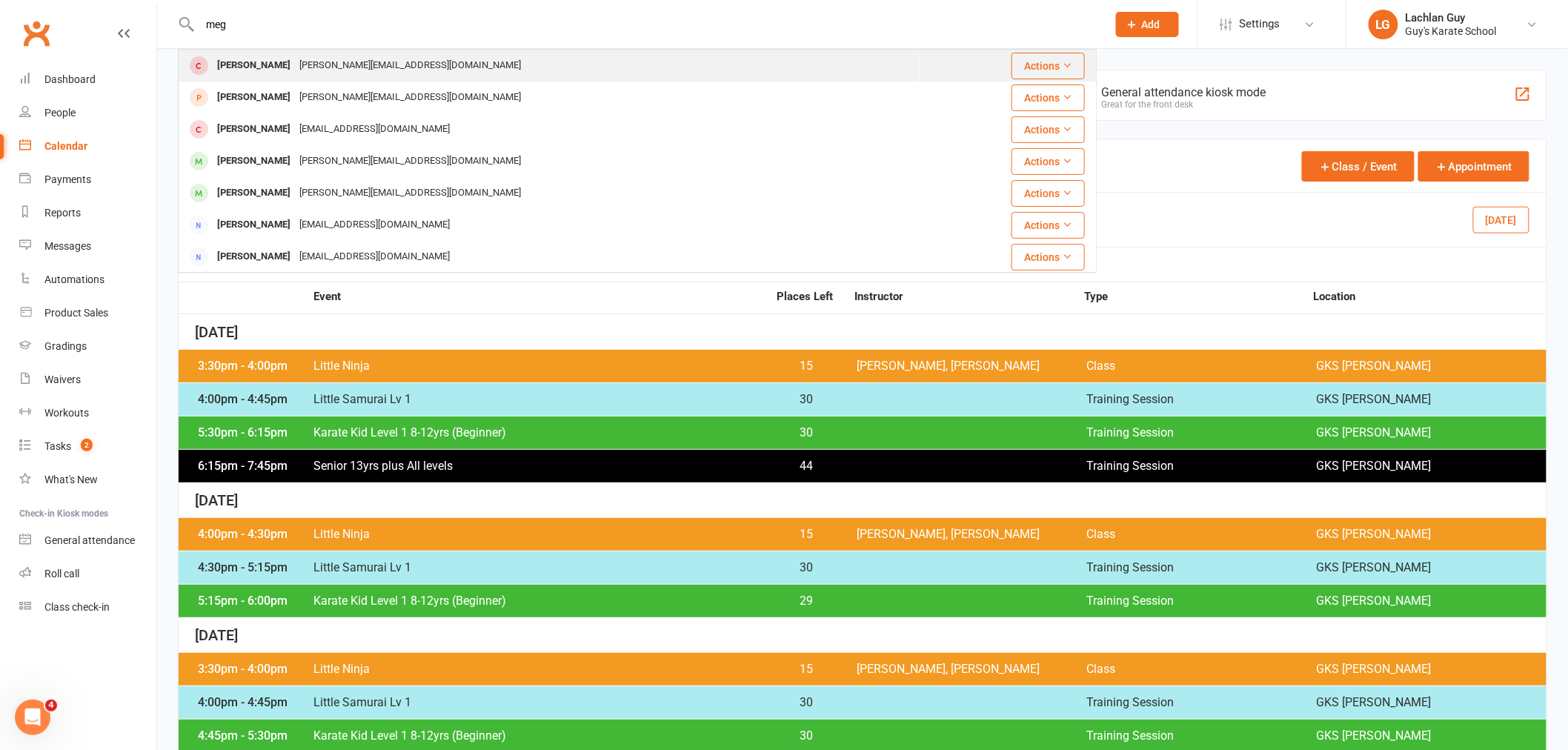
type input "meg"
click at [418, 61] on div "[PERSON_NAME] [PERSON_NAME][EMAIL_ADDRESS][DOMAIN_NAME]" at bounding box center [549, 65] width 740 height 31
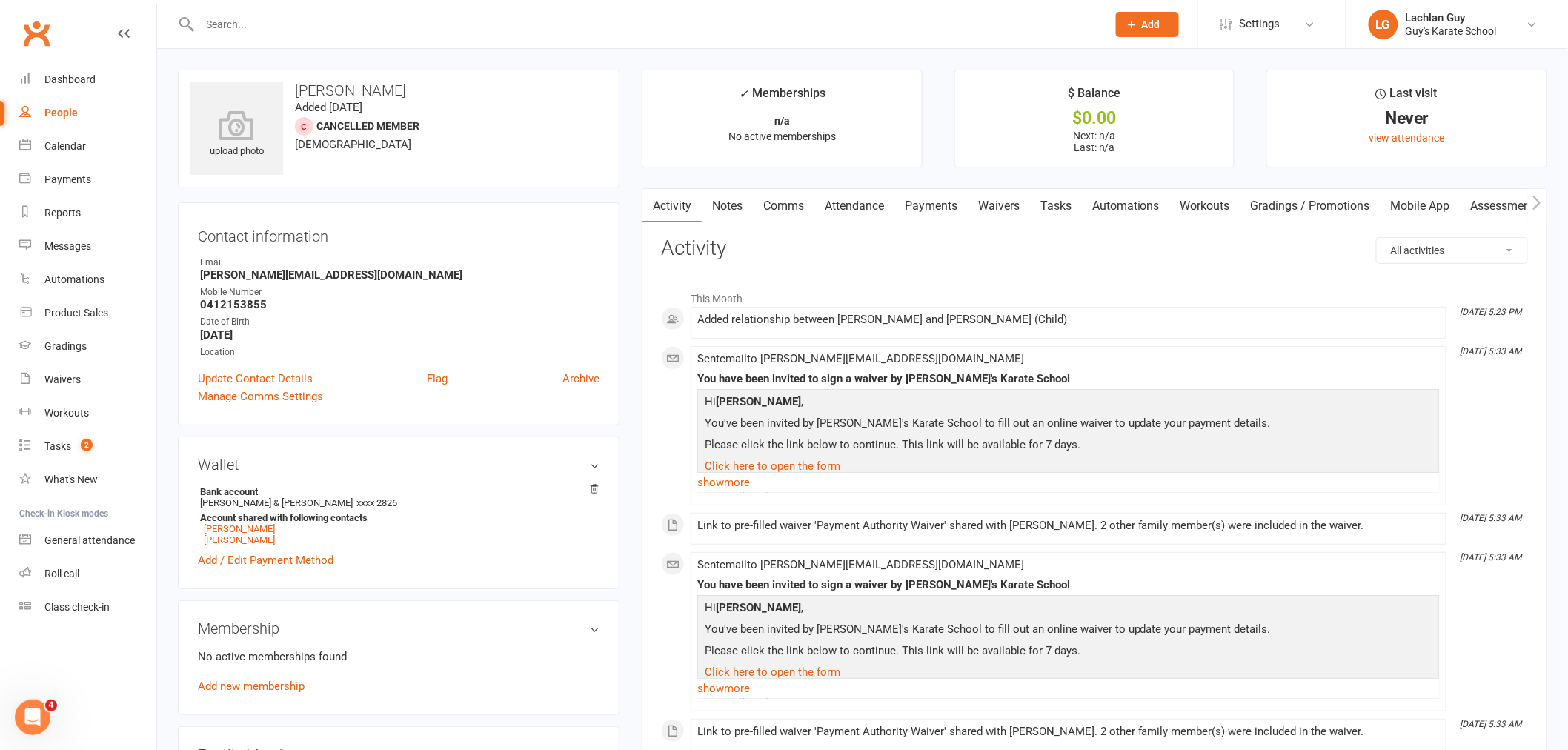
click at [1443, 208] on link "Mobile App" at bounding box center [1421, 205] width 80 height 34
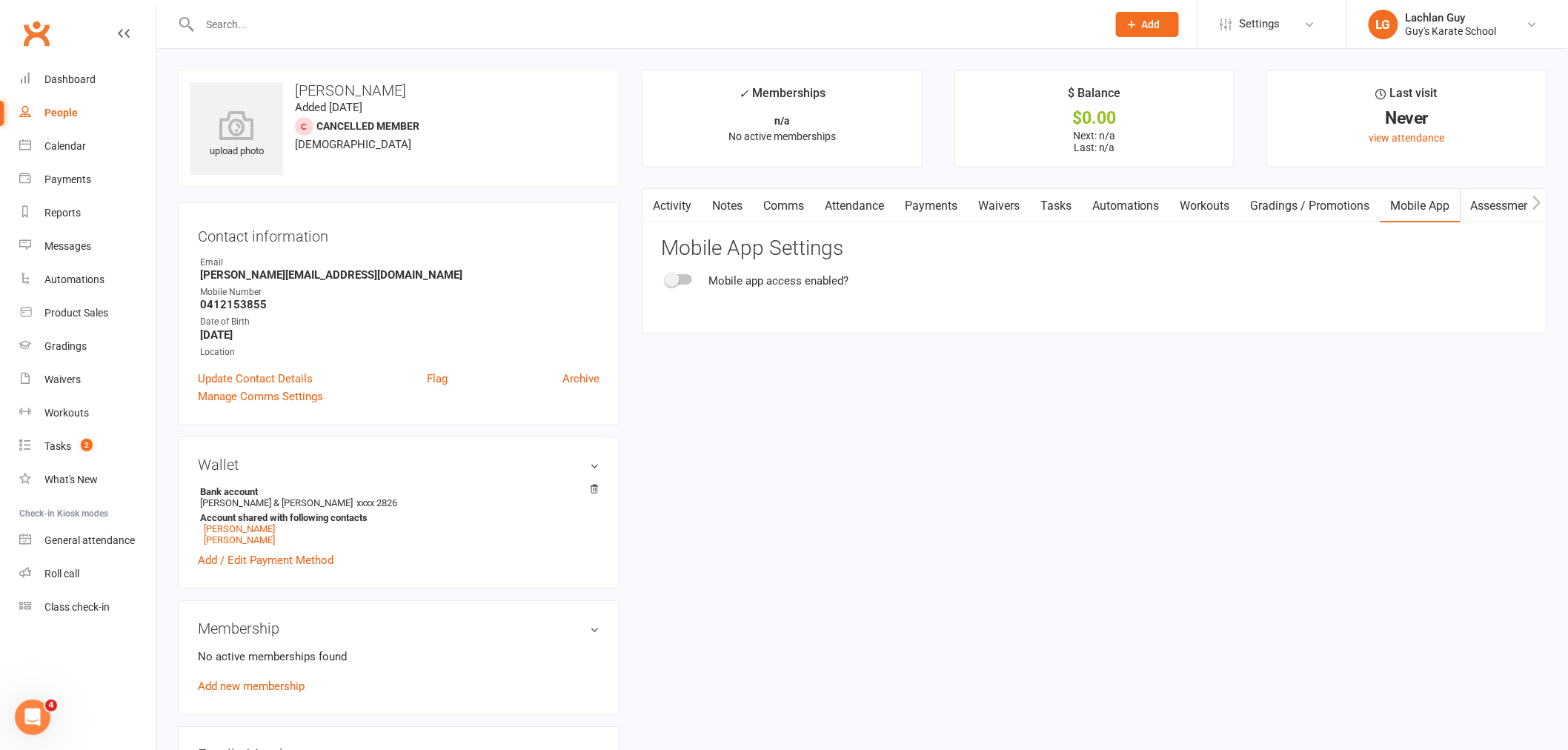
click at [684, 278] on div at bounding box center [679, 279] width 25 height 10
click at [667, 277] on input "checkbox" at bounding box center [667, 277] width 0 height 0
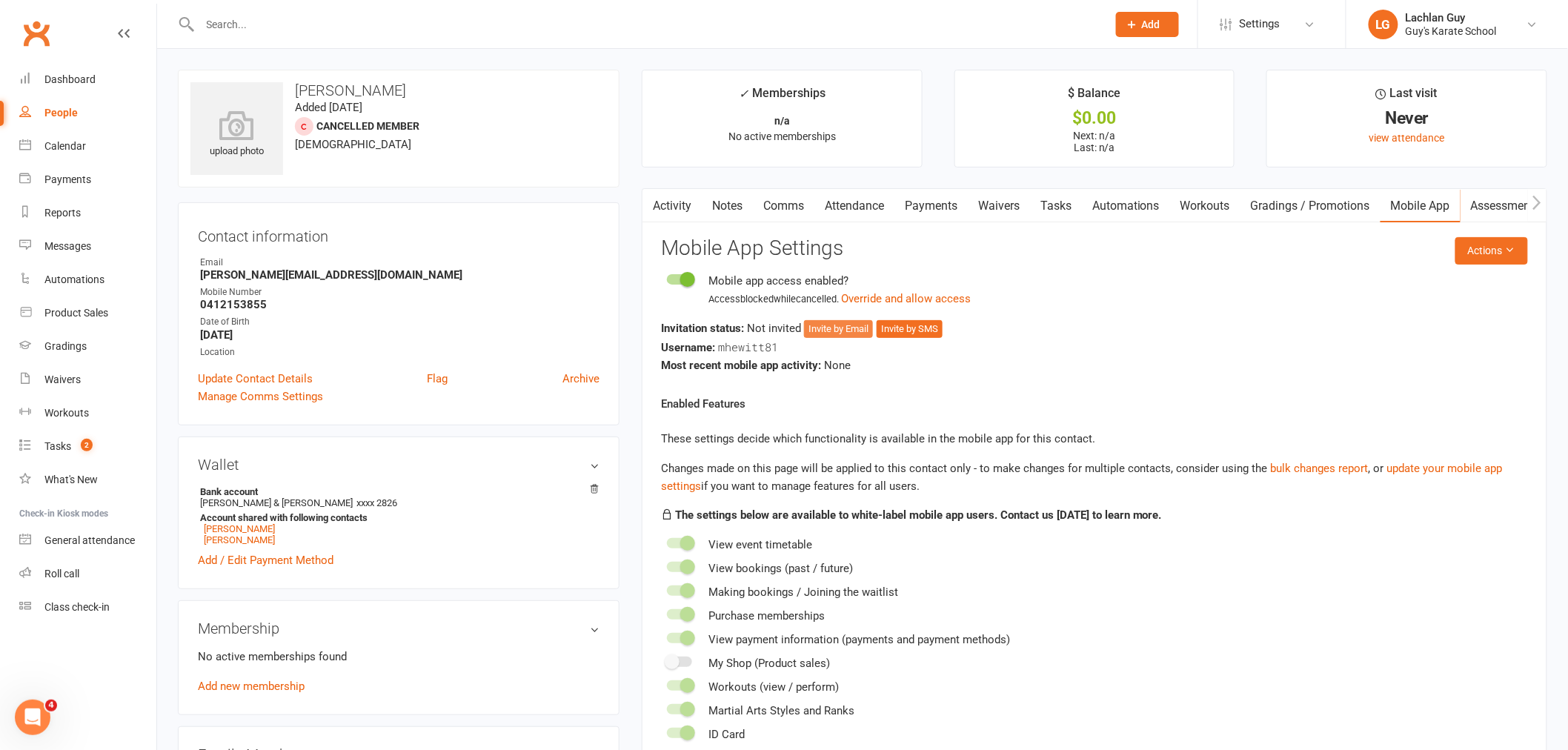
click at [847, 327] on button "Invite by Email" at bounding box center [838, 329] width 69 height 18
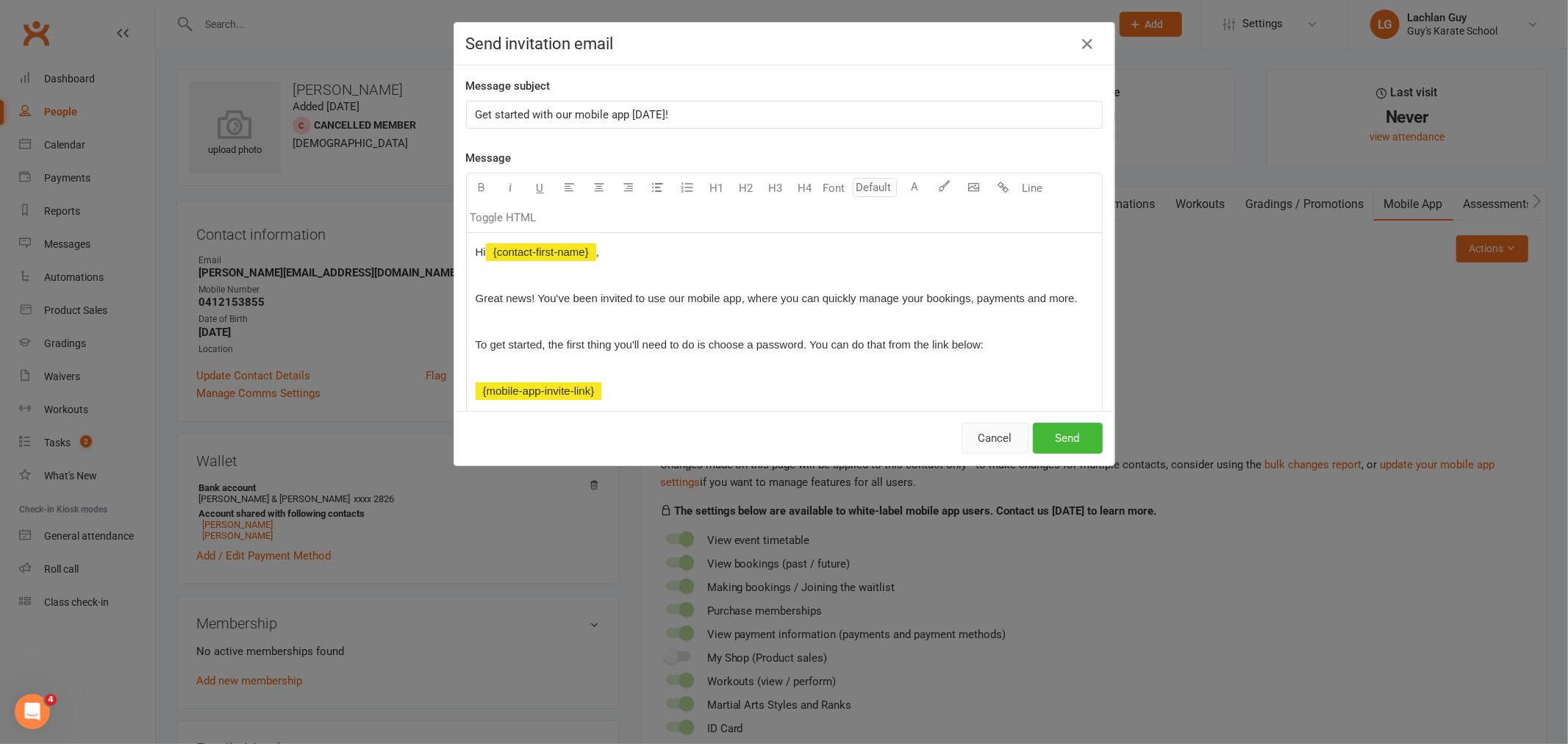
click at [991, 429] on button "Cancel" at bounding box center [995, 438] width 68 height 31
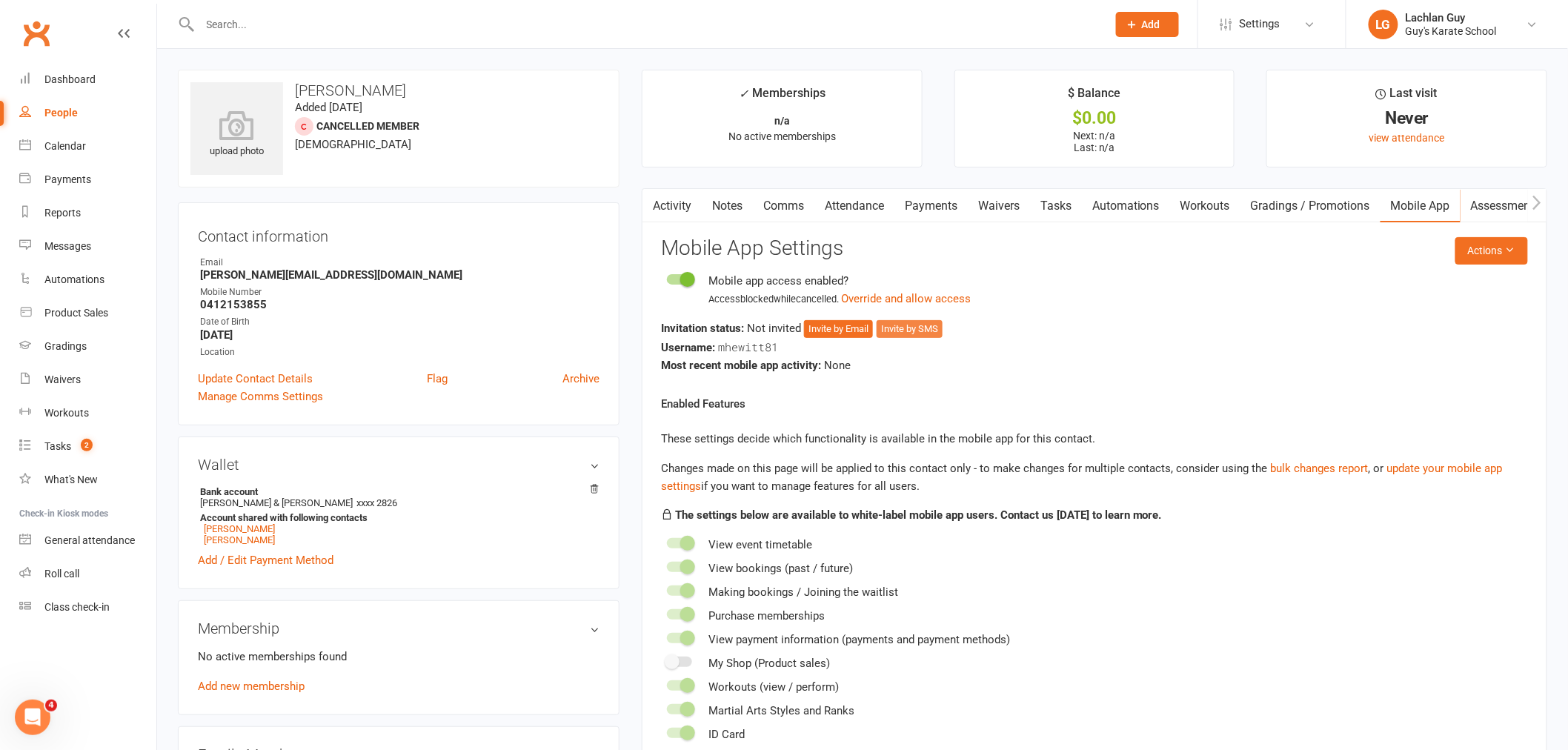
click at [908, 322] on button "Invite by SMS" at bounding box center [910, 329] width 66 height 18
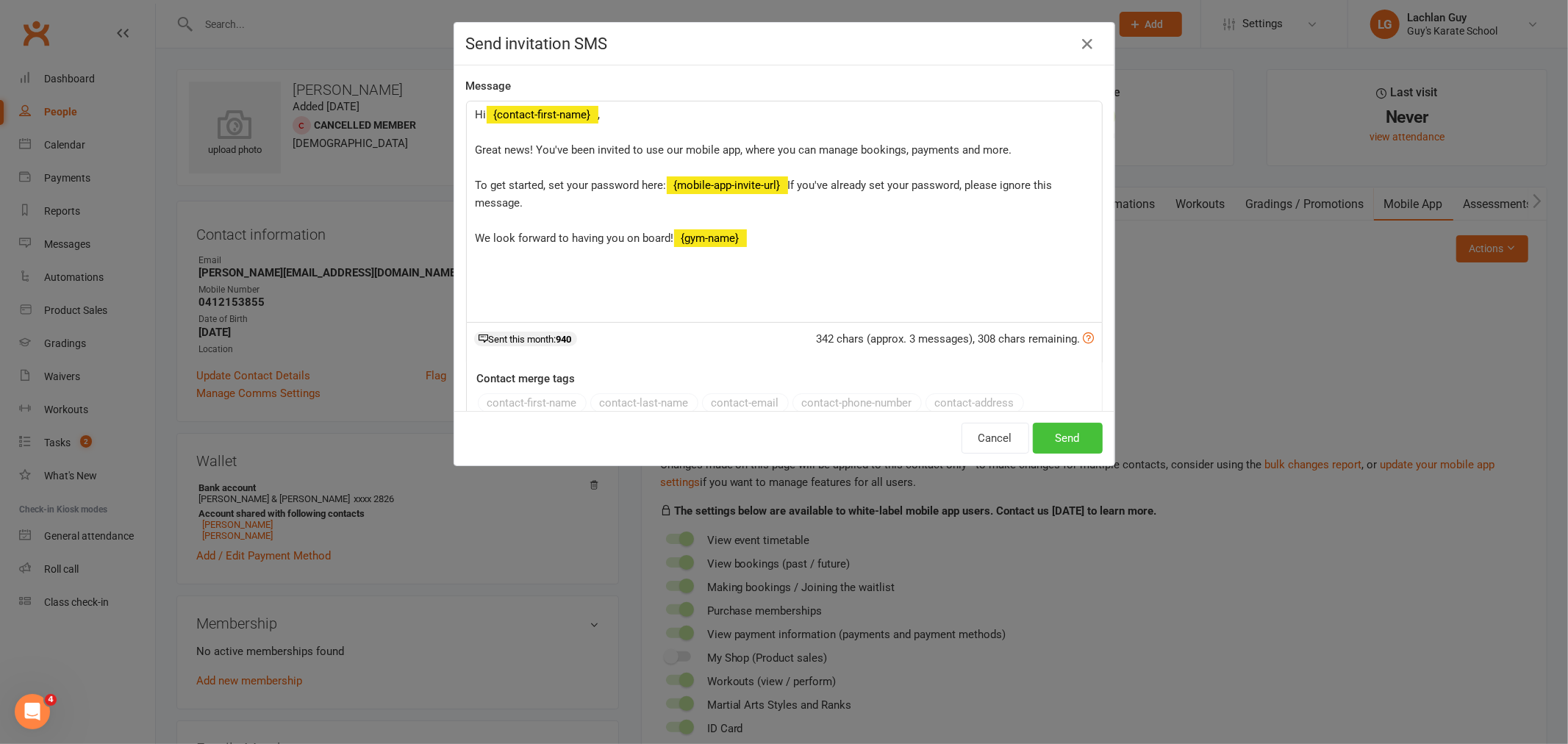
click at [1055, 430] on button "Send" at bounding box center [1068, 438] width 70 height 31
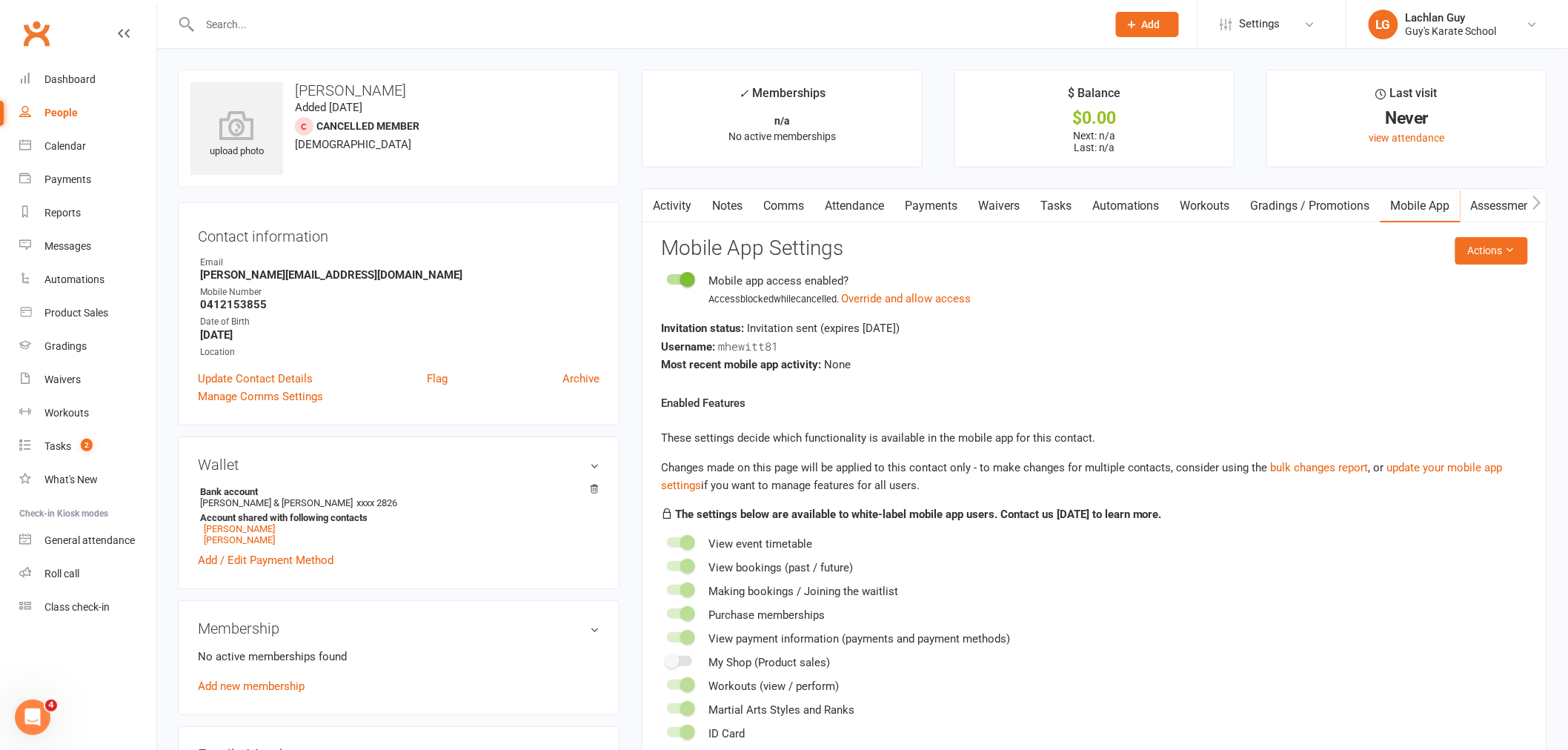
click at [944, 200] on link "Payments" at bounding box center [930, 205] width 73 height 34
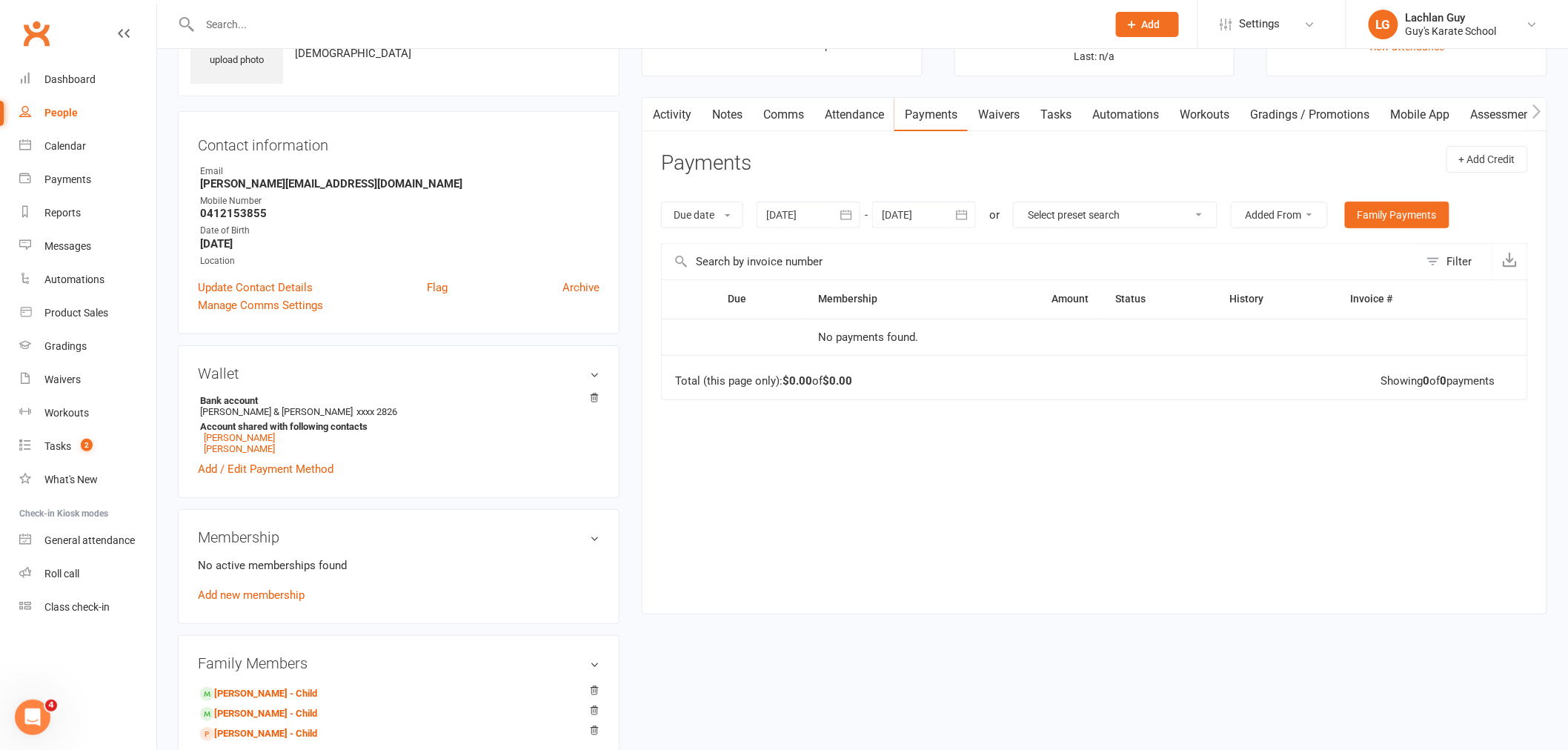
scroll to position [247, 0]
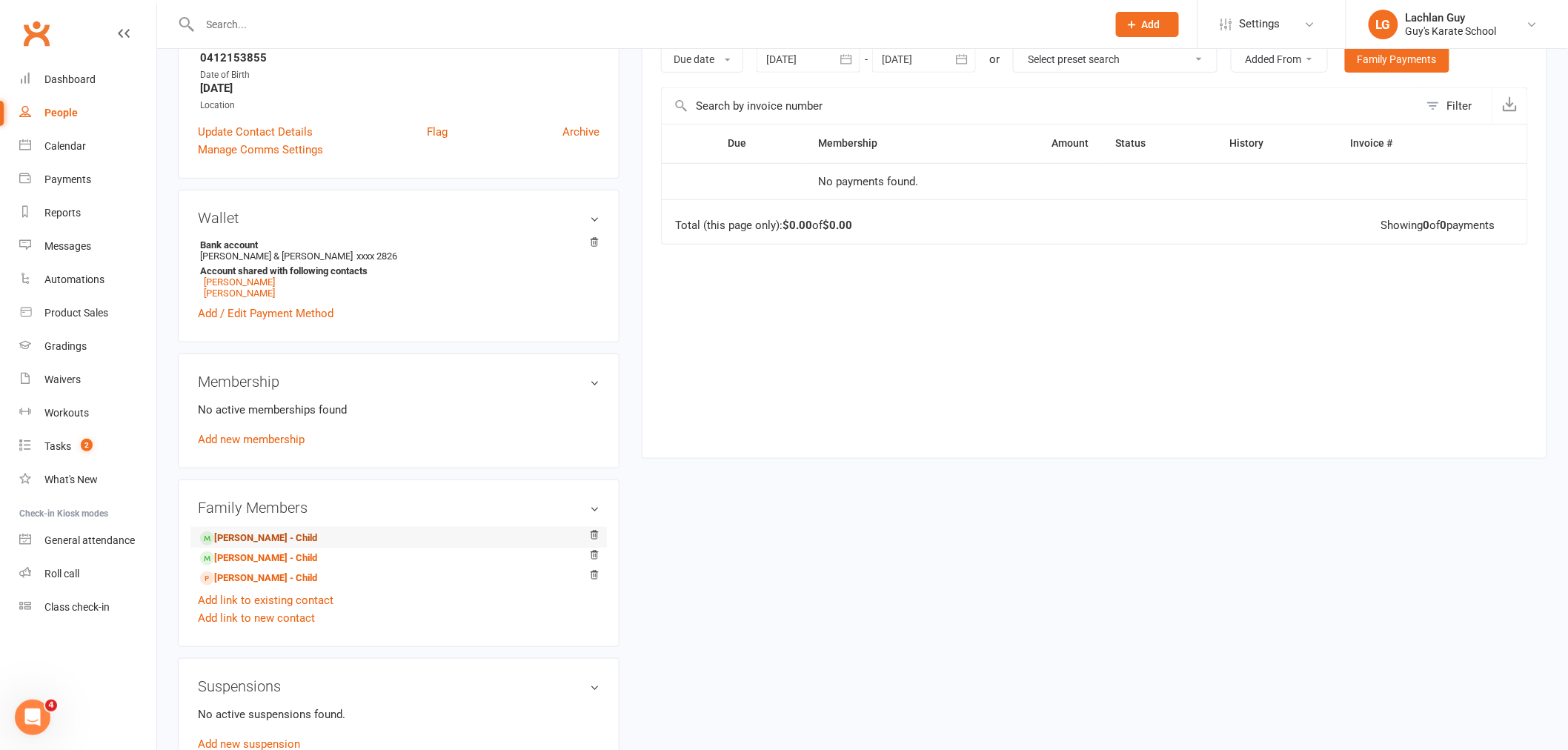
click at [273, 536] on link "[PERSON_NAME] - Child" at bounding box center [258, 539] width 117 height 16
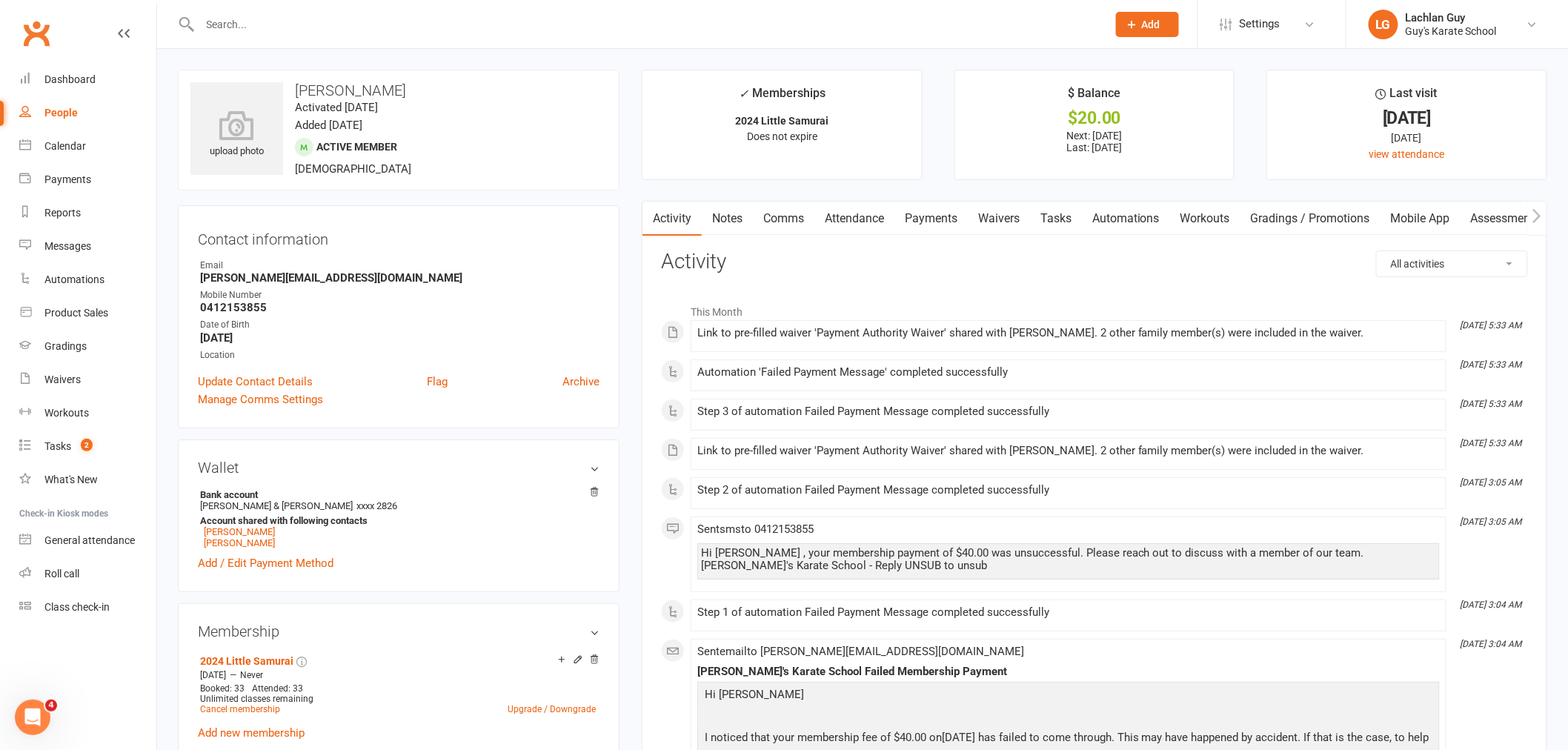
click at [929, 225] on link "Payments" at bounding box center [930, 218] width 73 height 34
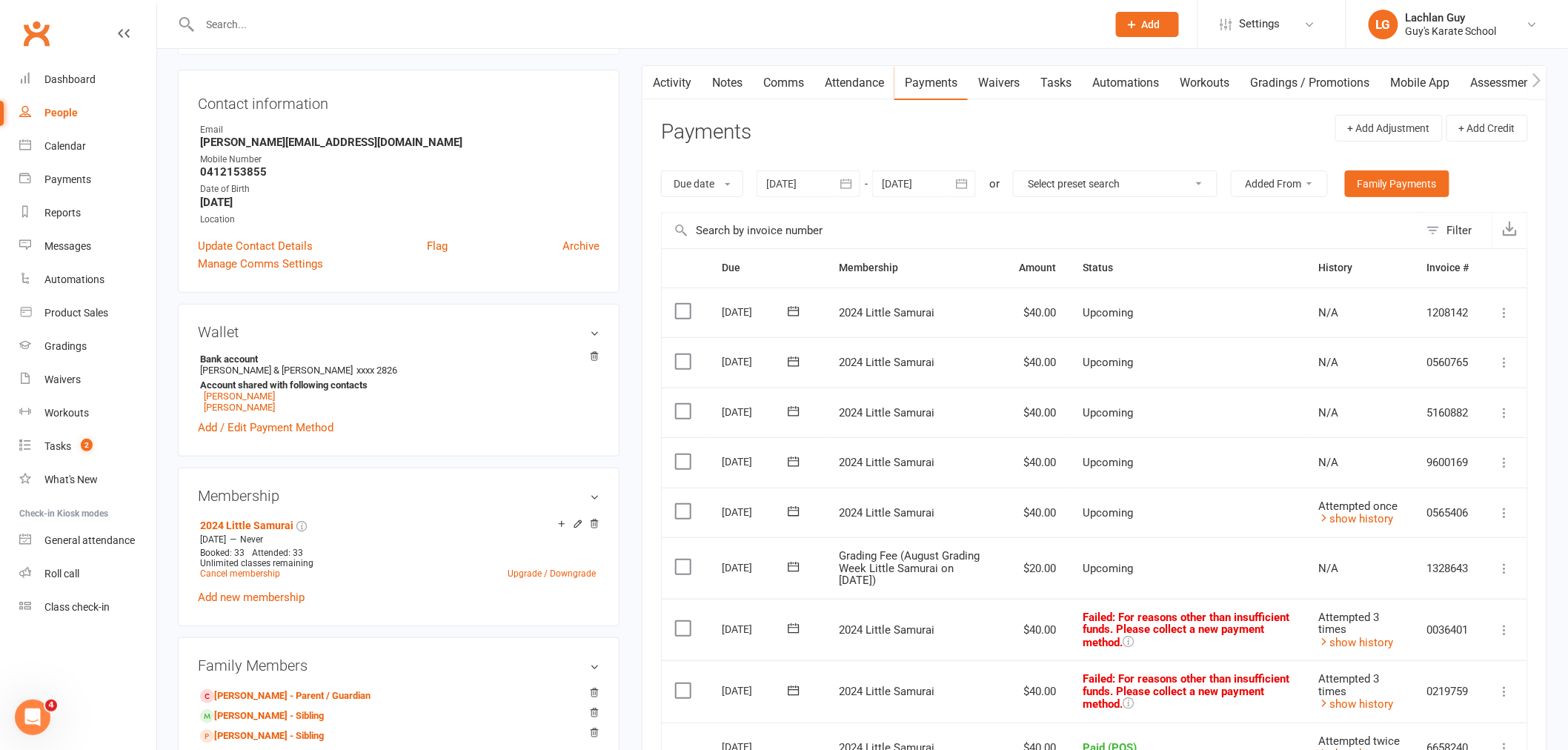
scroll to position [164, 0]
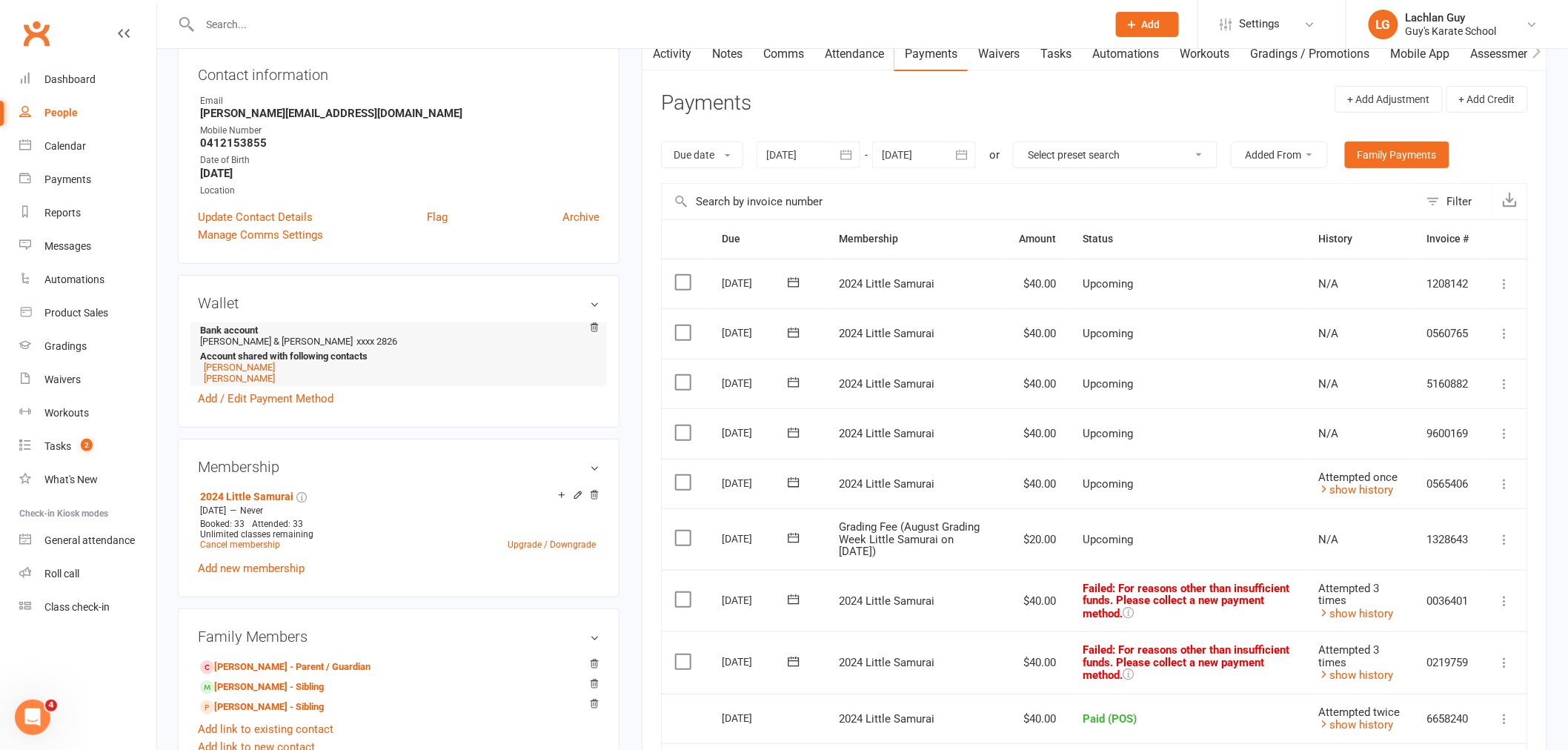
click at [356, 341] on span "xxxx 2826" at bounding box center [377, 341] width 41 height 11
click at [241, 329] on strong "Bank account" at bounding box center [396, 330] width 392 height 11
click at [245, 395] on link "Add / Edit Payment Method" at bounding box center [266, 399] width 135 height 18
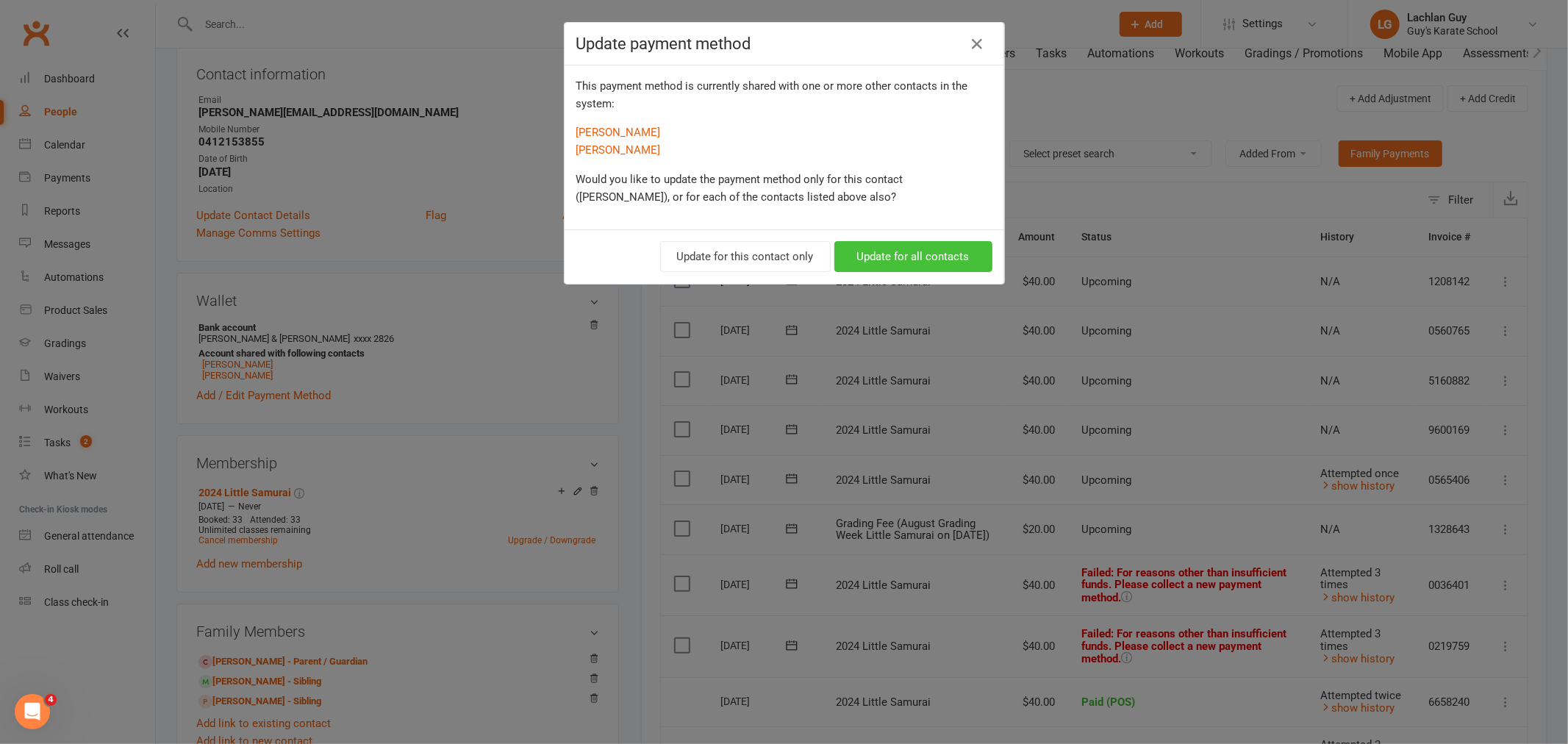
click at [899, 259] on button "Update for all contacts" at bounding box center [913, 257] width 158 height 31
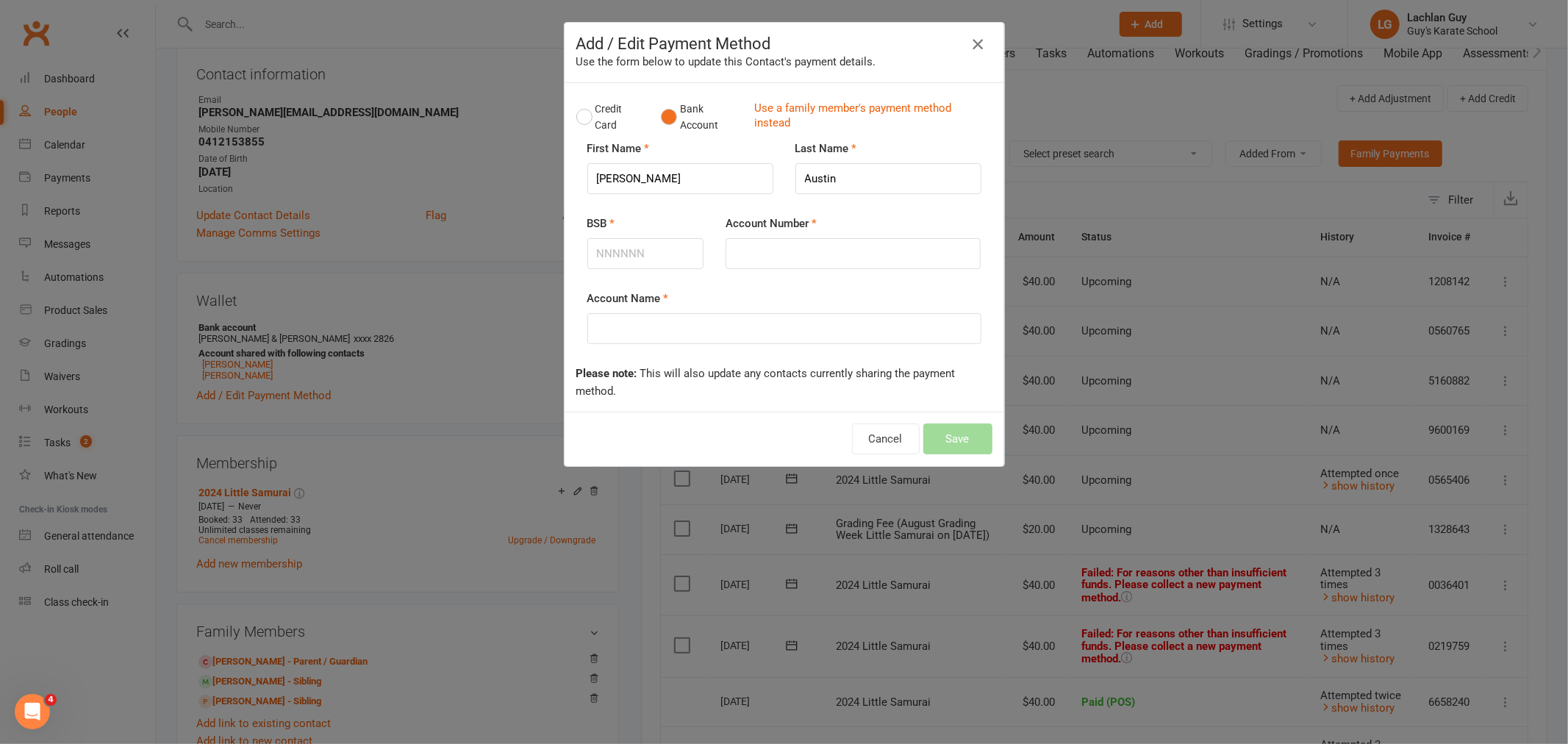
click at [969, 45] on icon "button" at bounding box center [977, 44] width 18 height 18
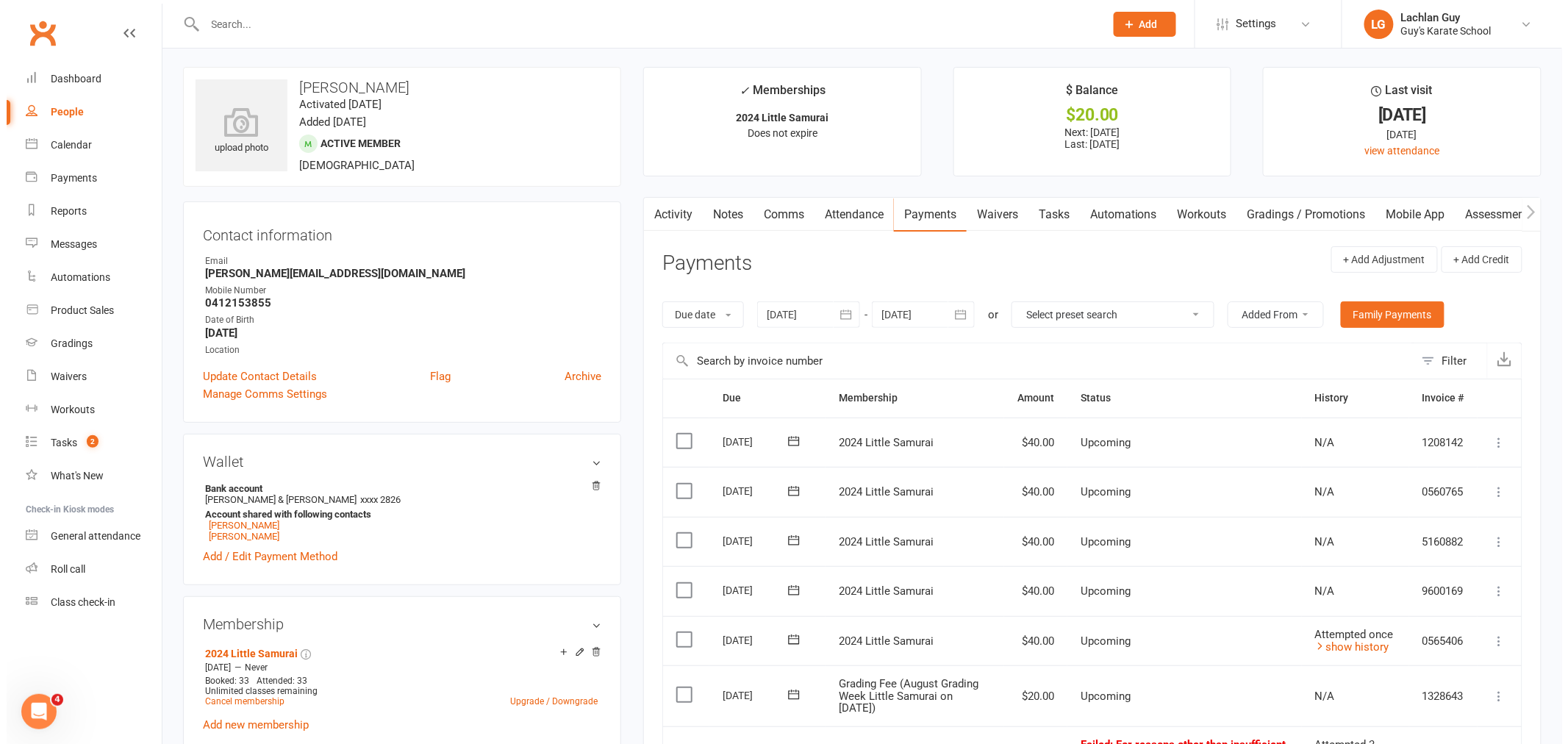
scroll to position [0, 0]
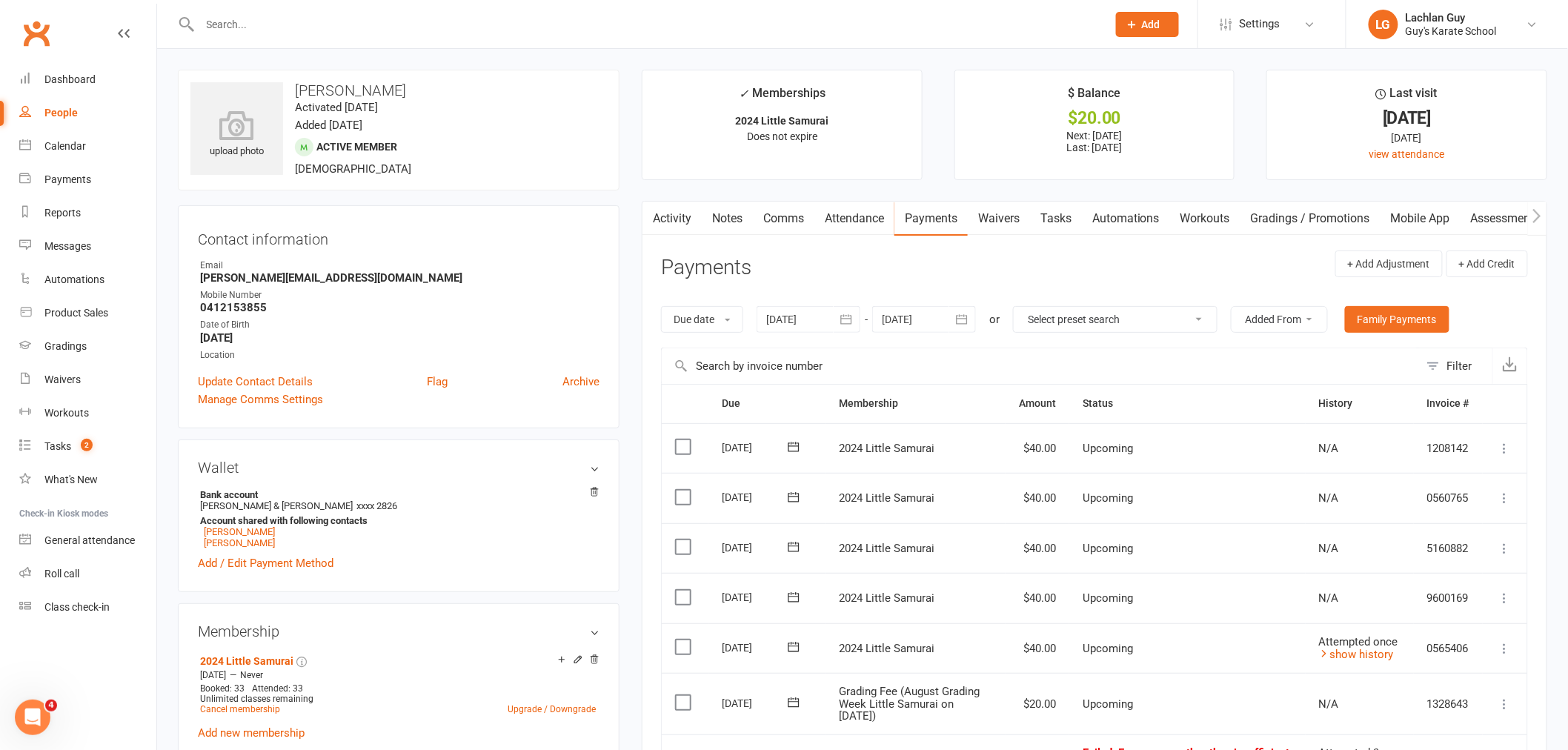
click at [945, 221] on link "Payments" at bounding box center [930, 218] width 73 height 34
drag, startPoint x: 80, startPoint y: 83, endPoint x: 111, endPoint y: 90, distance: 31.8
click at [80, 83] on div "Dashboard" at bounding box center [70, 79] width 51 height 12
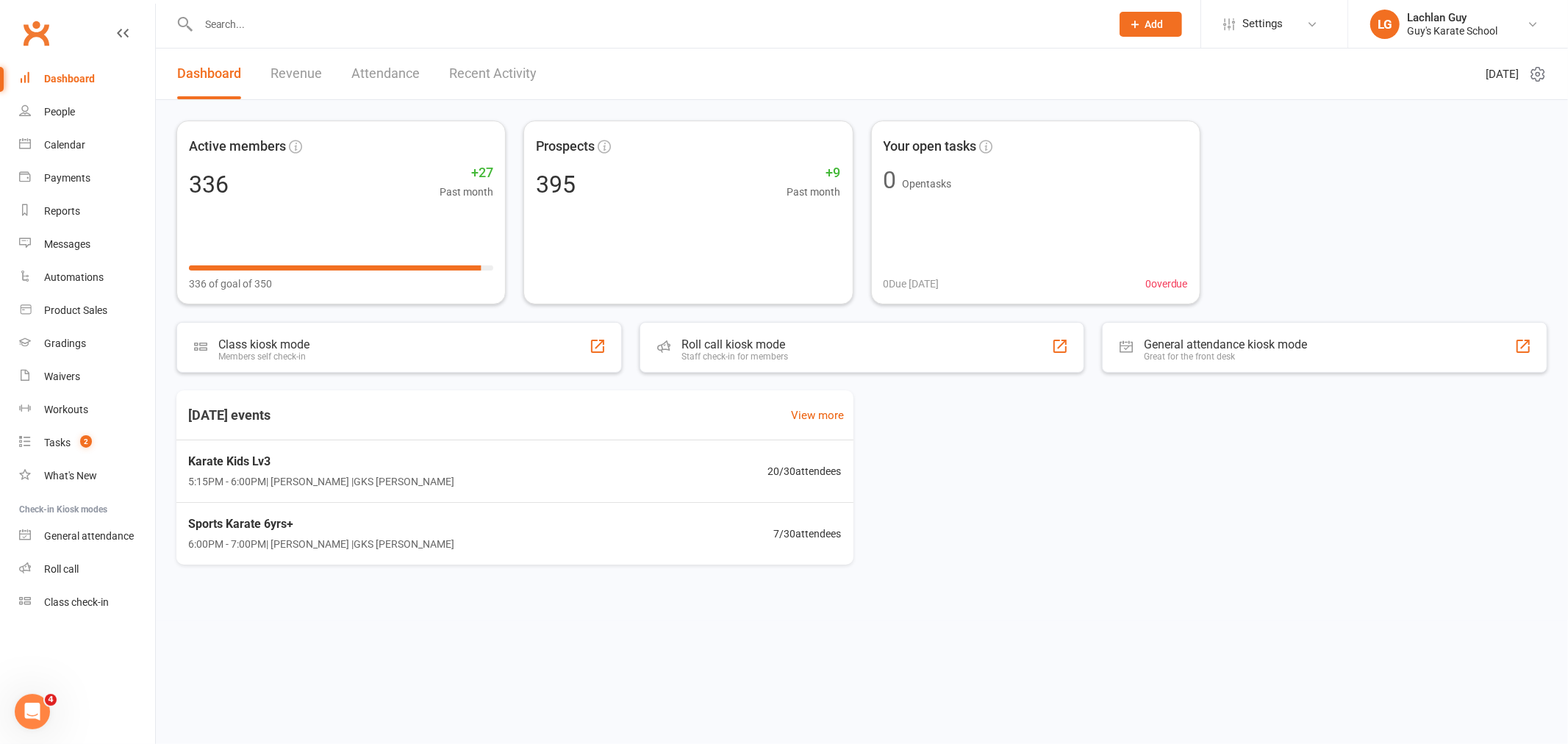
click at [1285, 148] on div "Active members 336 +27 Past month 336 of goal of 350 Prospects 395 +9 Past mont…" at bounding box center [862, 213] width 1371 height 184
click at [305, 28] on input "text" at bounding box center [647, 24] width 906 height 20
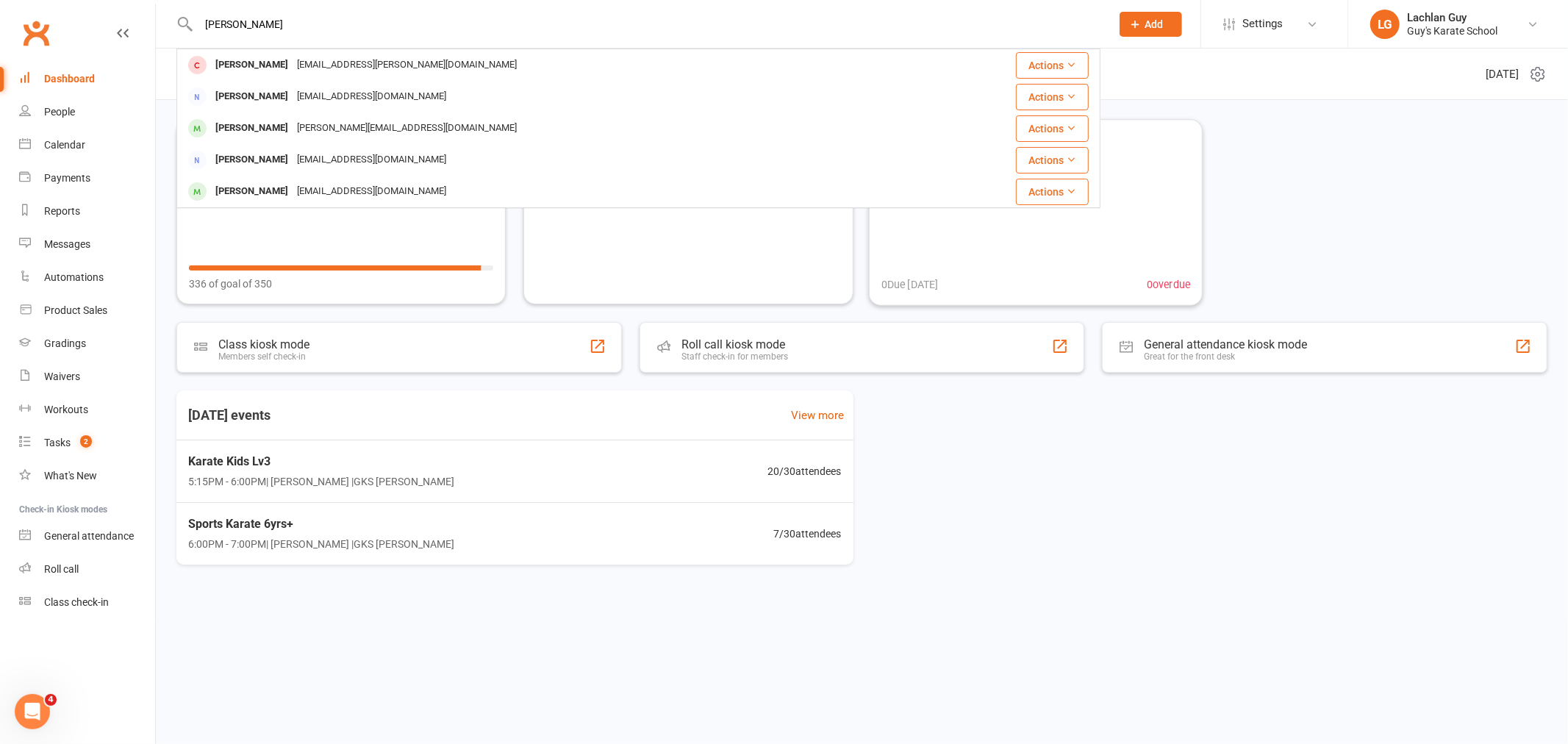
type input "[PERSON_NAME]"
click at [1318, 194] on div "Active members 336 +27 Past month 336 of goal of 350 Prospects 395 +9 Past mont…" at bounding box center [862, 213] width 1371 height 184
